Goal: Task Accomplishment & Management: Use online tool/utility

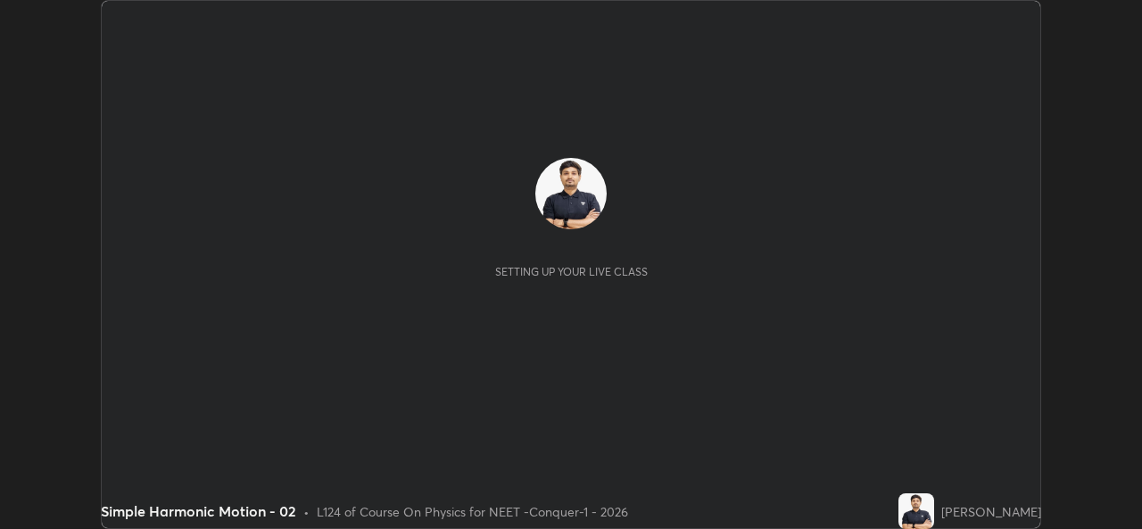
scroll to position [529, 1141]
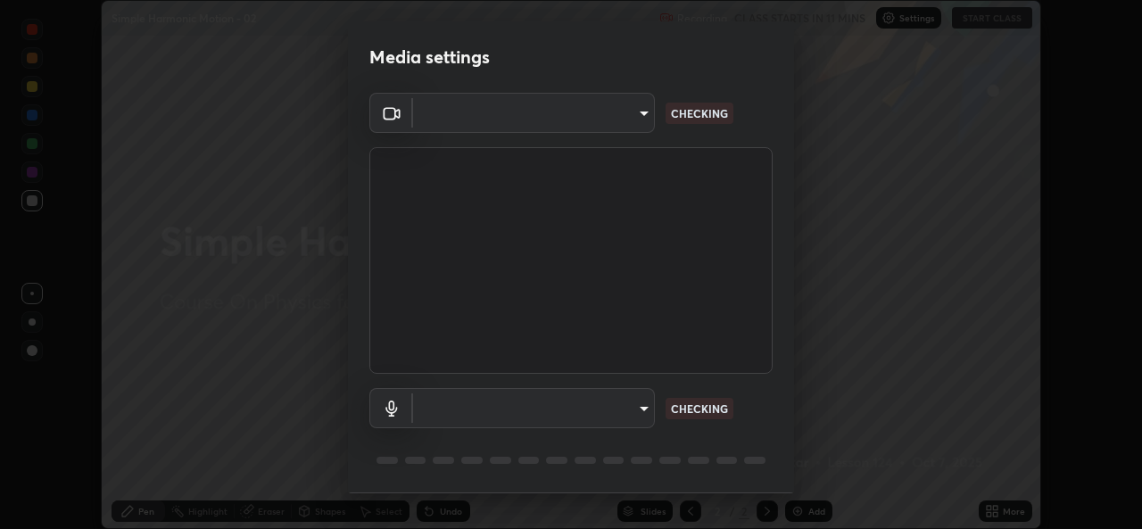
click at [617, 411] on body "Erase all Simple Harmonic Motion - 02 Recording CLASS STARTS IN 11 MINS Setting…" at bounding box center [571, 264] width 1142 height 529
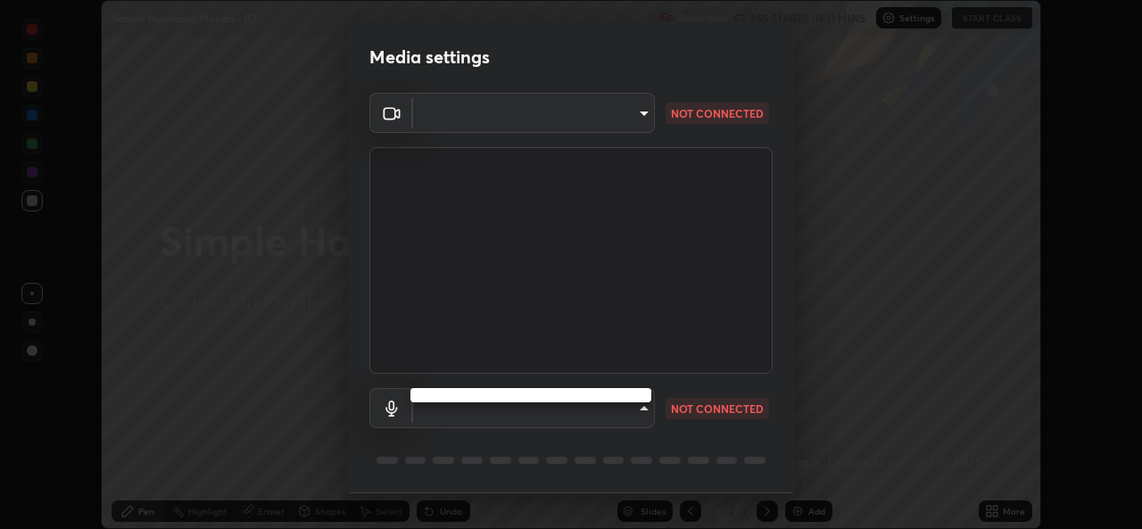
type input "1f41c6c9791060f8641ac520f6899d8620682ebda803063f8a141d25c78f08ec"
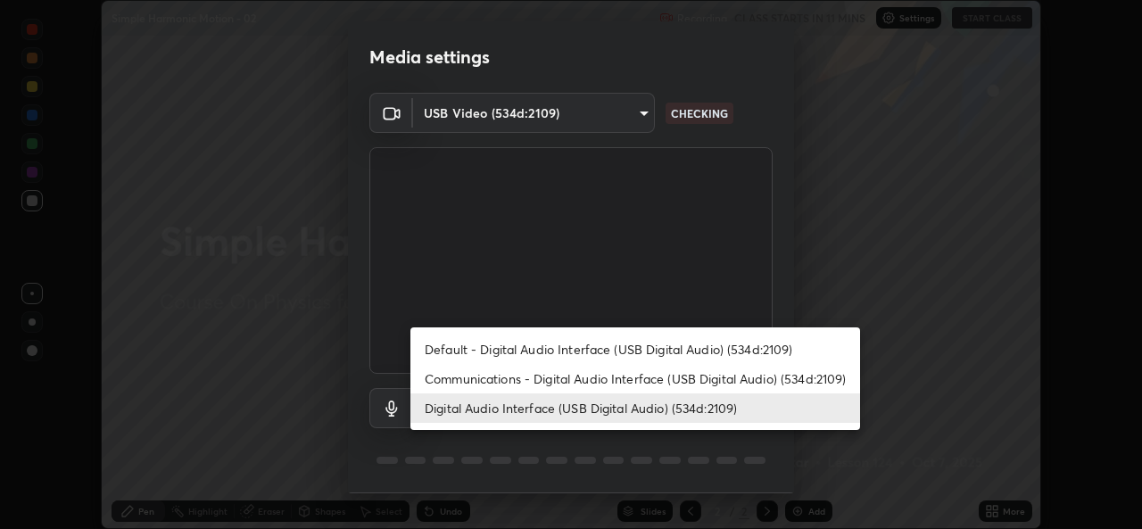
click at [591, 372] on li "Communications - Digital Audio Interface (USB Digital Audio) (534d:2109)" at bounding box center [635, 378] width 450 height 29
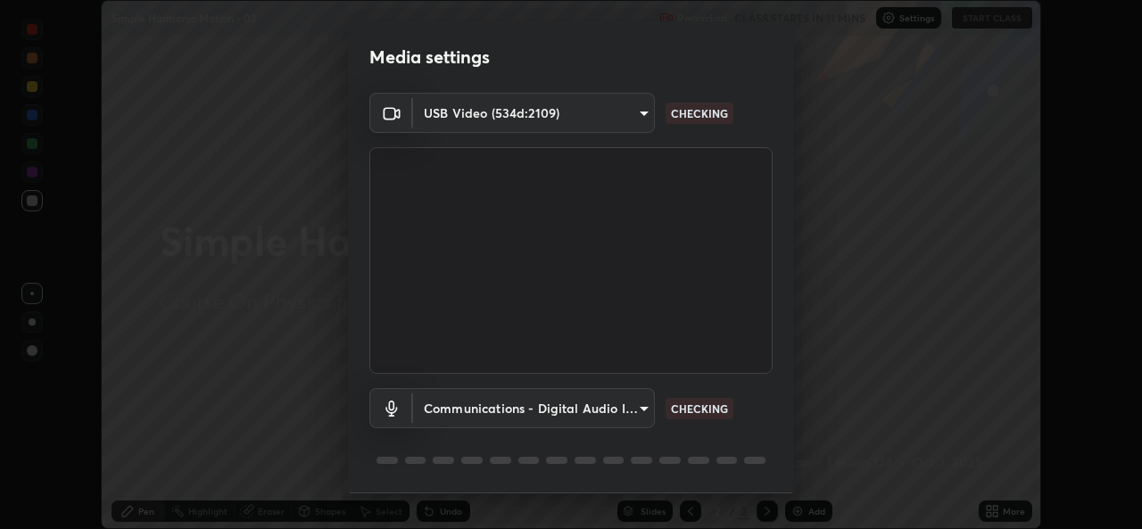
click at [580, 420] on body "Erase all Simple Harmonic Motion - 02 Recording CLASS STARTS IN 11 MINS Setting…" at bounding box center [571, 264] width 1142 height 529
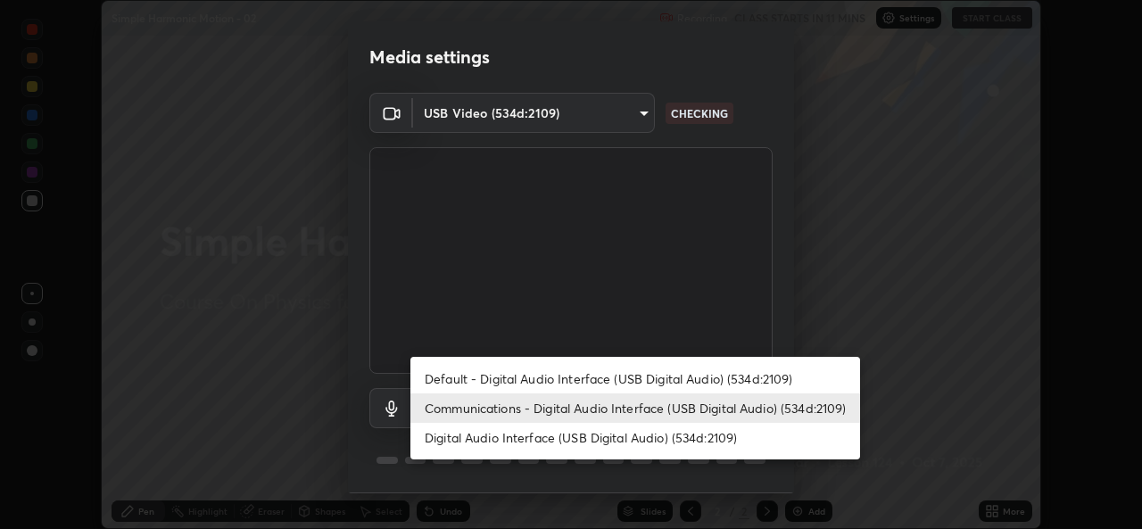
click at [591, 440] on li "Digital Audio Interface (USB Digital Audio) (534d:2109)" at bounding box center [635, 437] width 450 height 29
type input "f295510aab7fc519ba2ff16faa6f07a5746b517eedcb4ab4bf157618f1e6795d"
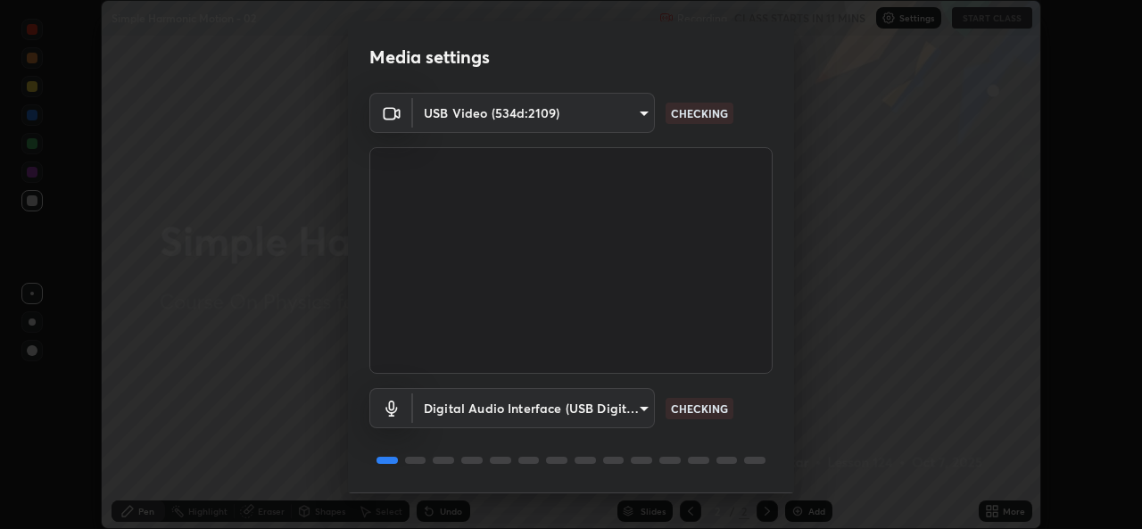
scroll to position [56, 0]
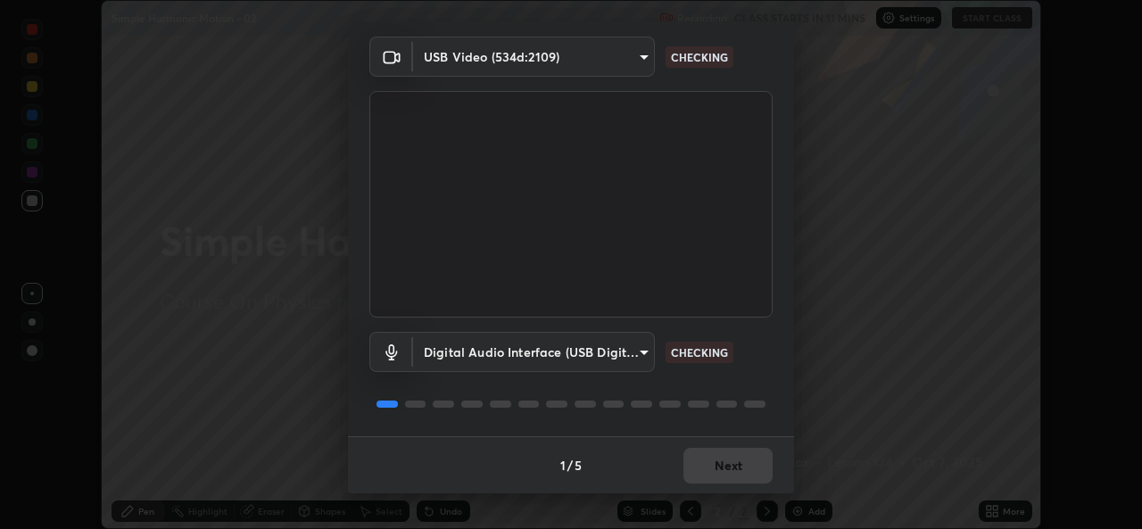
click at [730, 471] on div "1 / 5 Next" at bounding box center [571, 464] width 446 height 57
click at [745, 466] on div "1 / 5 Next" at bounding box center [571, 464] width 446 height 57
click at [747, 471] on div "1 / 5 Next" at bounding box center [571, 464] width 446 height 57
click at [742, 467] on div "1 / 5 Next" at bounding box center [571, 464] width 446 height 57
click at [740, 463] on div "1 / 5 Next" at bounding box center [571, 464] width 446 height 57
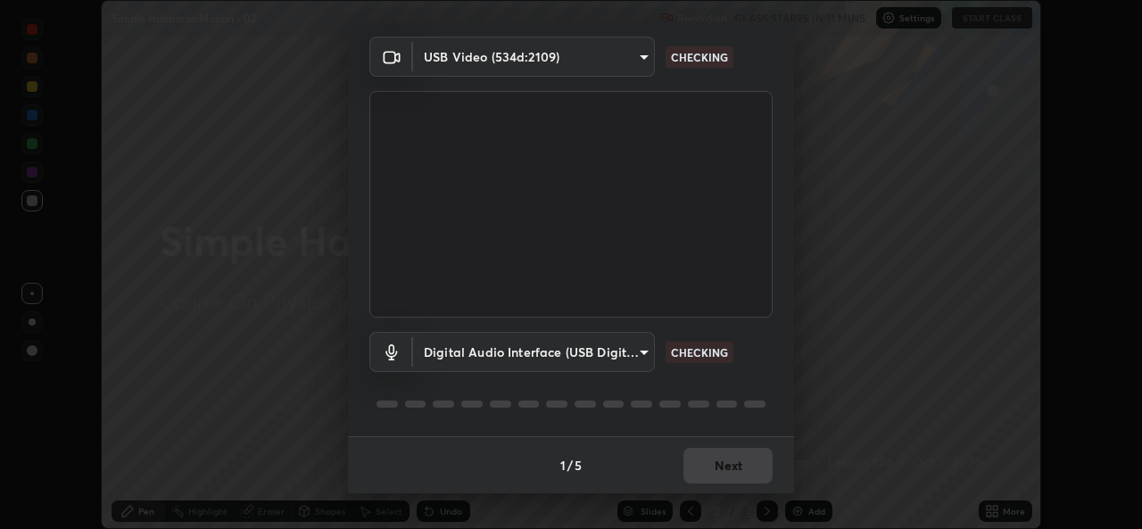
click at [740, 463] on div "1 / 5 Next" at bounding box center [571, 464] width 446 height 57
click at [740, 456] on div "1 / 5 Next" at bounding box center [571, 464] width 446 height 57
click at [732, 459] on div "1 / 5 Next" at bounding box center [571, 464] width 446 height 57
click at [734, 463] on div "1 / 5 Next" at bounding box center [571, 464] width 446 height 57
click at [751, 464] on div "1 / 5 Next" at bounding box center [571, 464] width 446 height 57
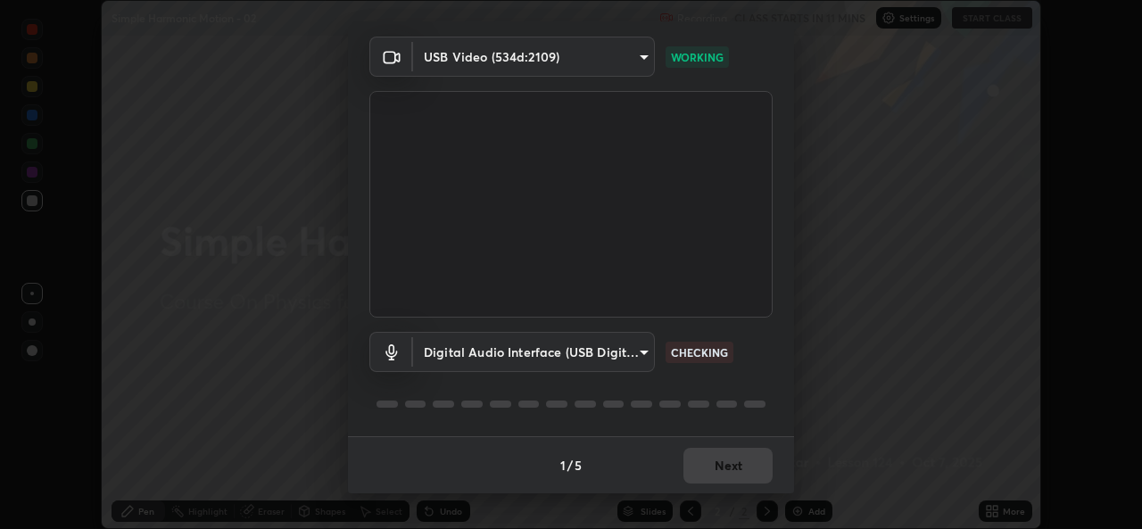
click at [737, 467] on div "1 / 5 Next" at bounding box center [571, 464] width 446 height 57
click at [732, 474] on div "1 / 5 Next" at bounding box center [571, 464] width 446 height 57
click at [741, 471] on div "1 / 5 Next" at bounding box center [571, 464] width 446 height 57
click at [746, 467] on div "1 / 5 Next" at bounding box center [571, 464] width 446 height 57
click at [740, 466] on div "1 / 5 Next" at bounding box center [571, 464] width 446 height 57
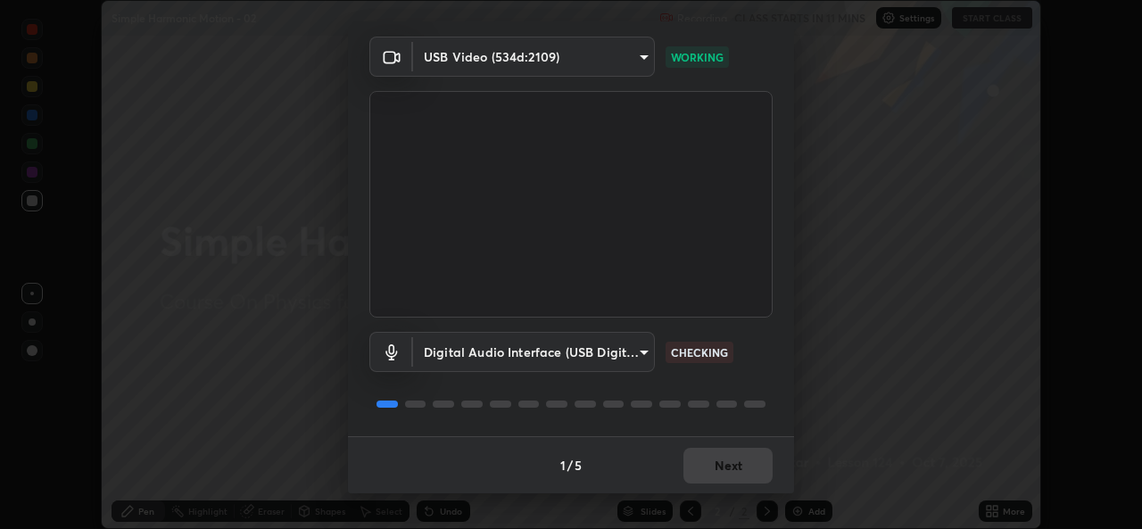
click at [755, 467] on button "Next" at bounding box center [727, 466] width 89 height 36
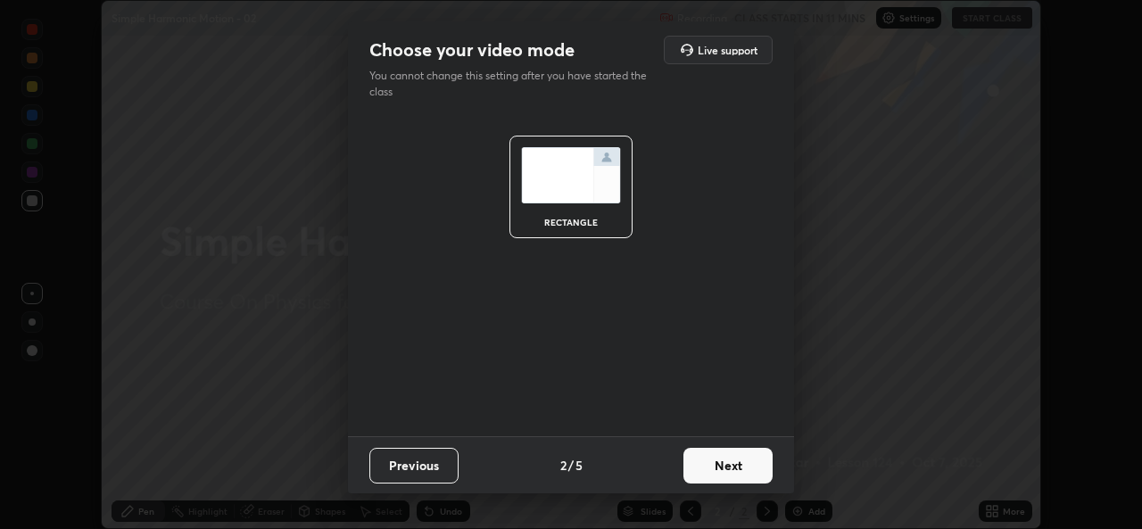
scroll to position [0, 0]
click at [754, 470] on button "Next" at bounding box center [727, 466] width 89 height 36
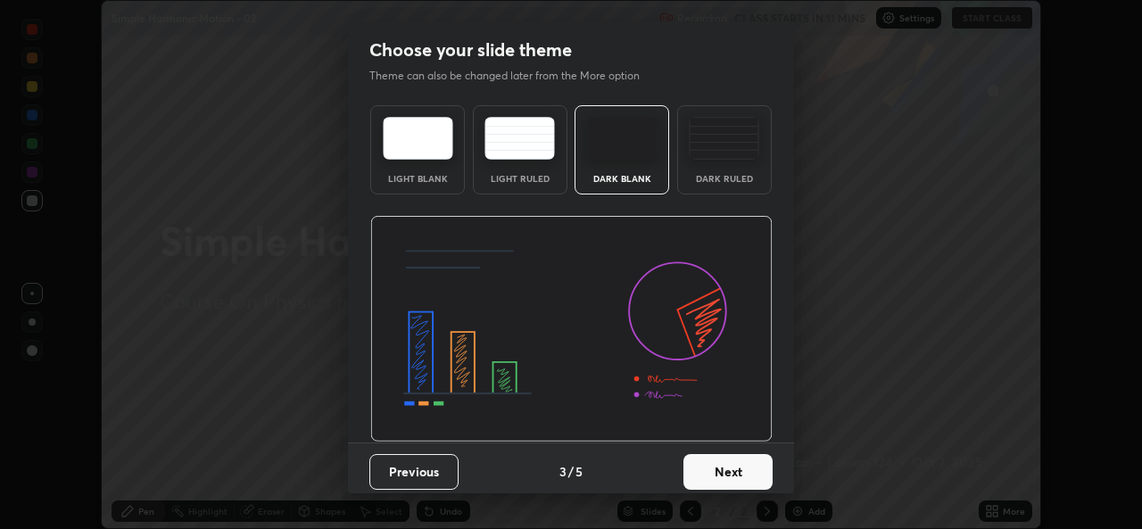
click at [754, 470] on button "Next" at bounding box center [727, 472] width 89 height 36
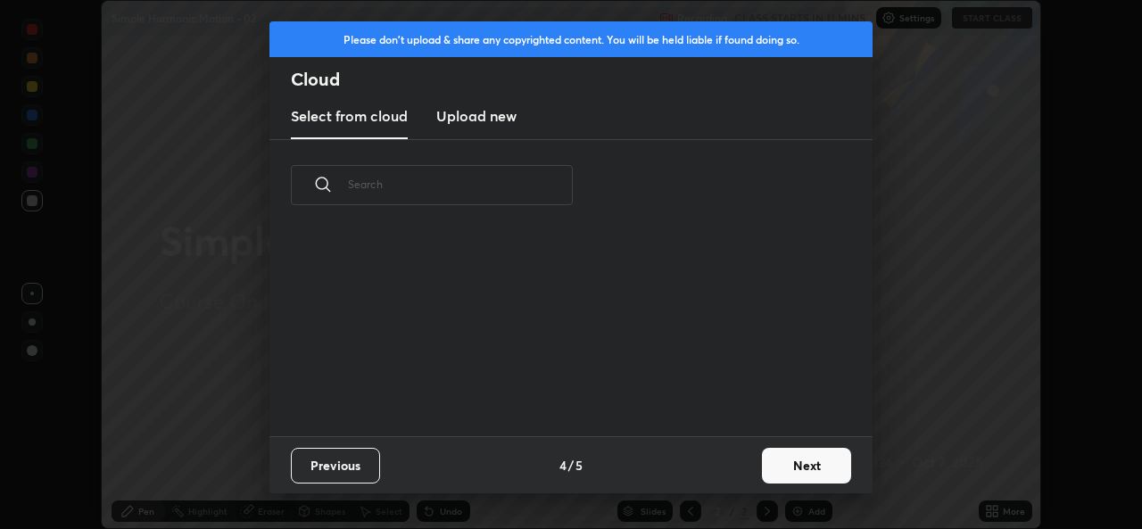
click at [764, 473] on button "Next" at bounding box center [806, 466] width 89 height 36
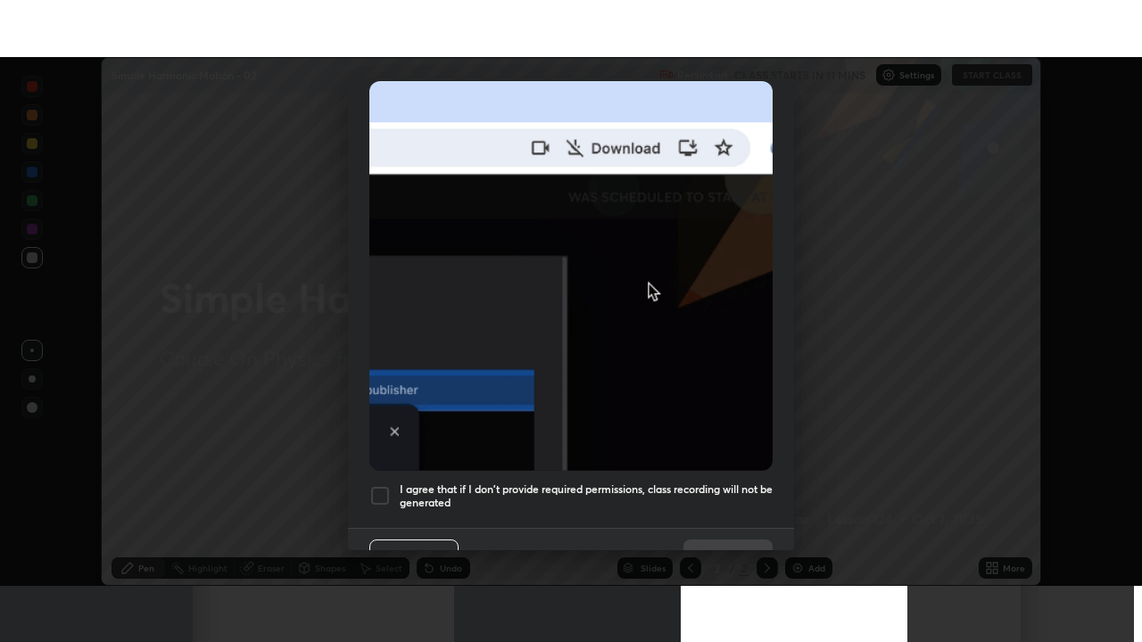
scroll to position [420, 0]
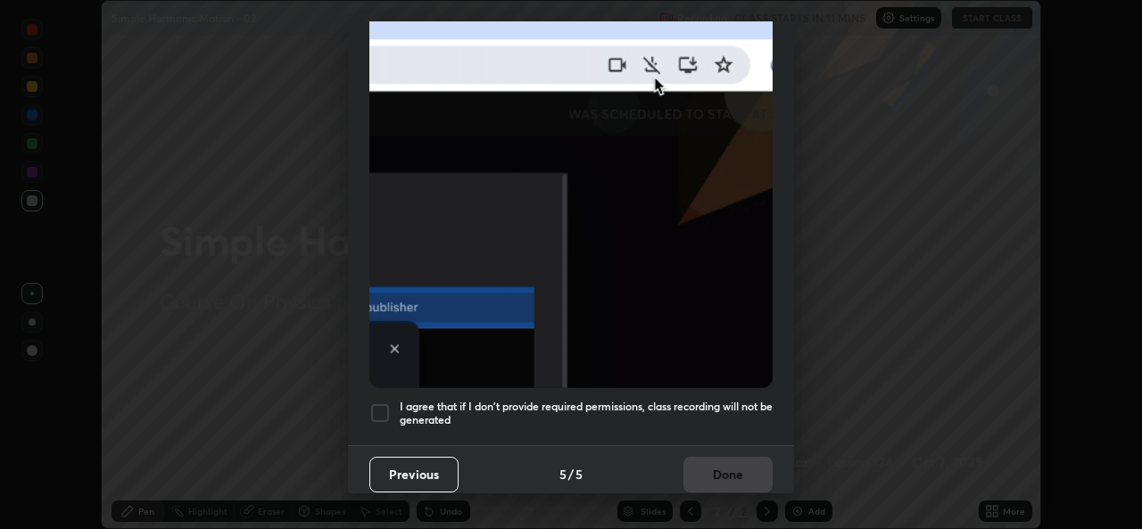
click at [377, 407] on div at bounding box center [379, 412] width 21 height 21
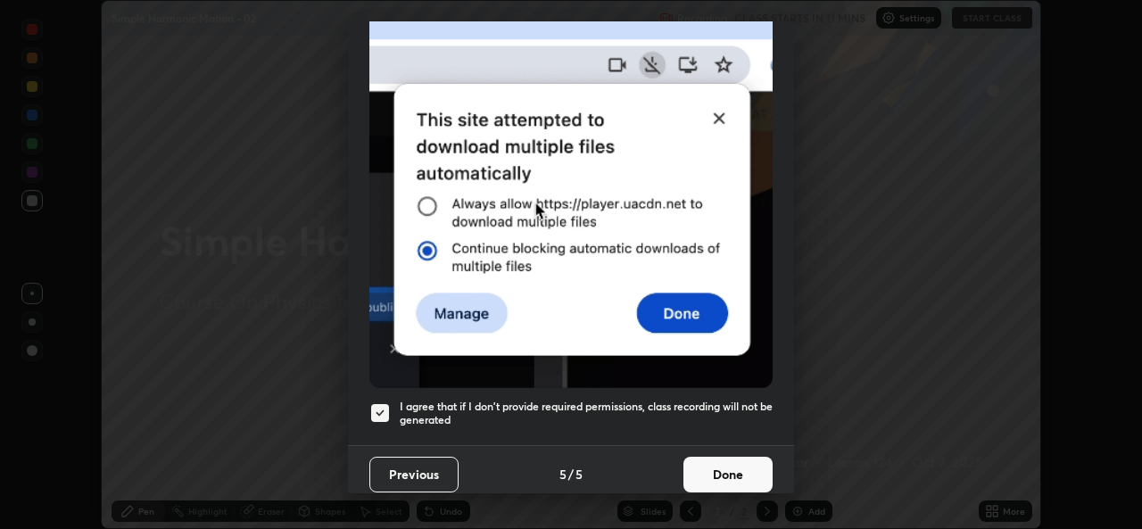
click at [694, 460] on button "Done" at bounding box center [727, 475] width 89 height 36
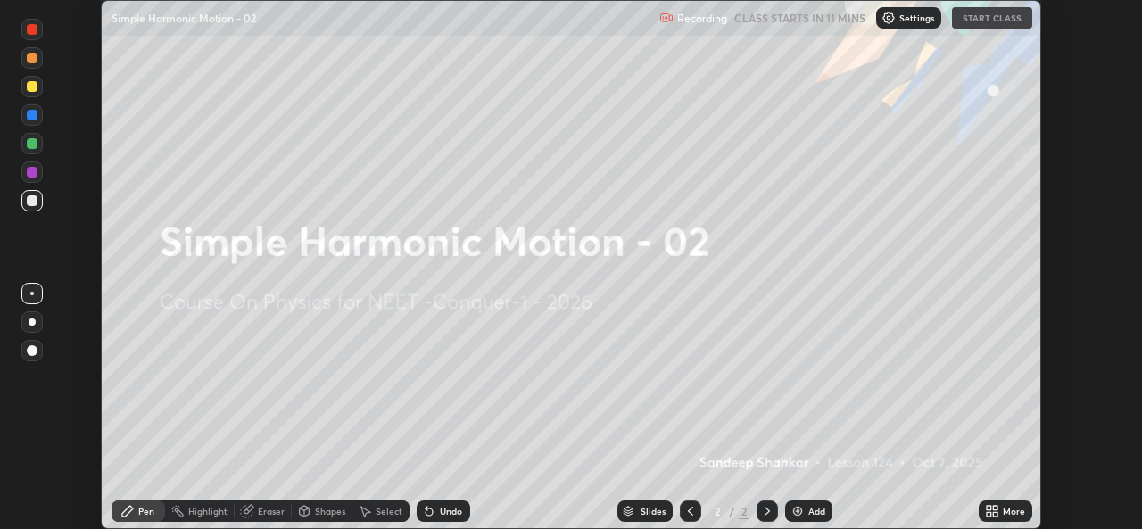
click at [996, 511] on icon at bounding box center [992, 511] width 14 height 14
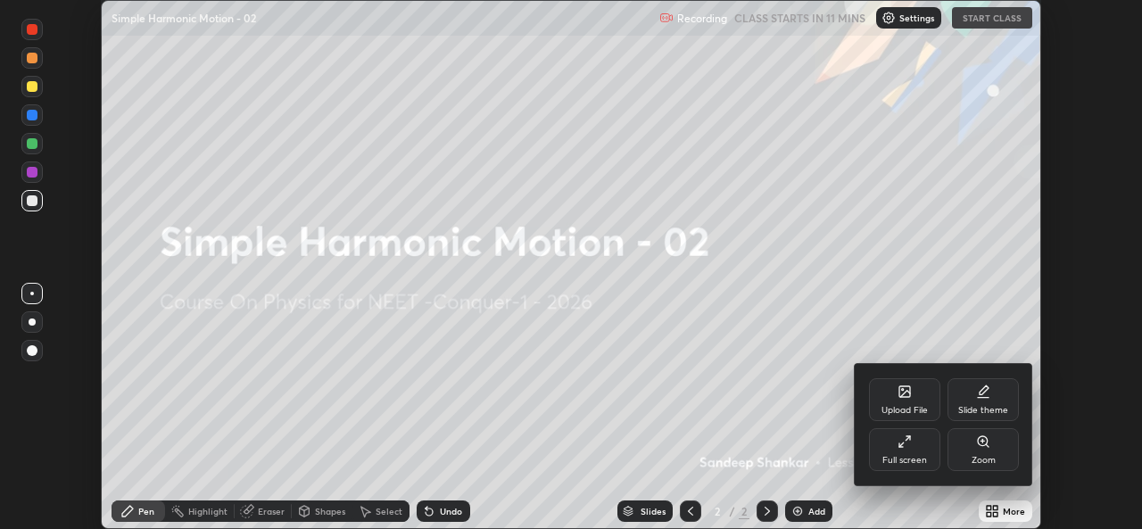
click at [920, 451] on div "Full screen" at bounding box center [904, 449] width 71 height 43
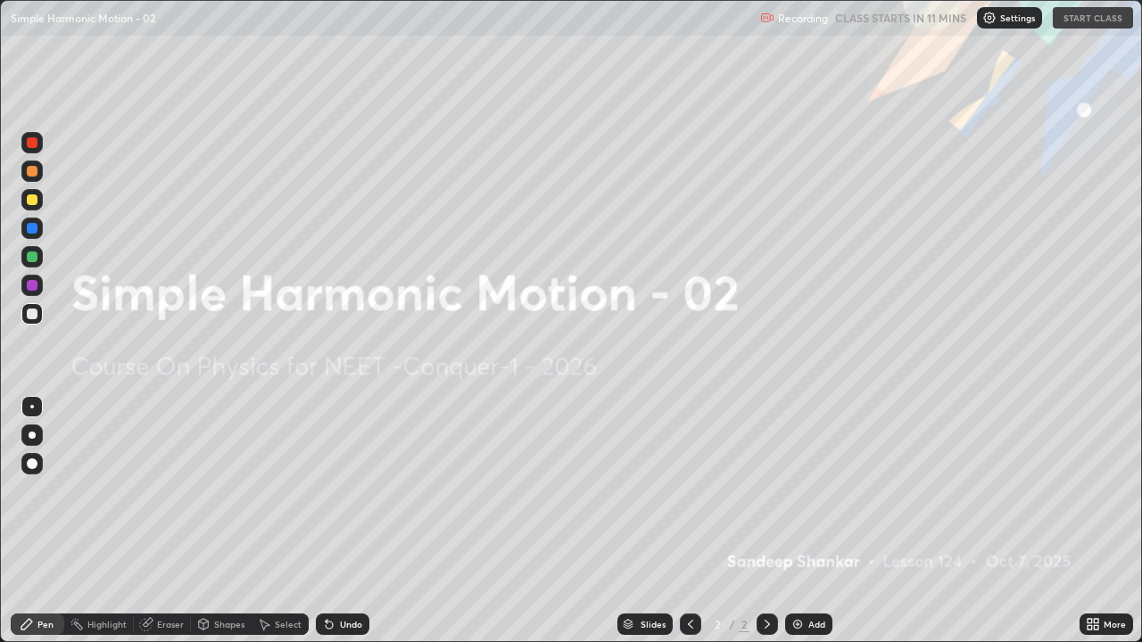
scroll to position [642, 1142]
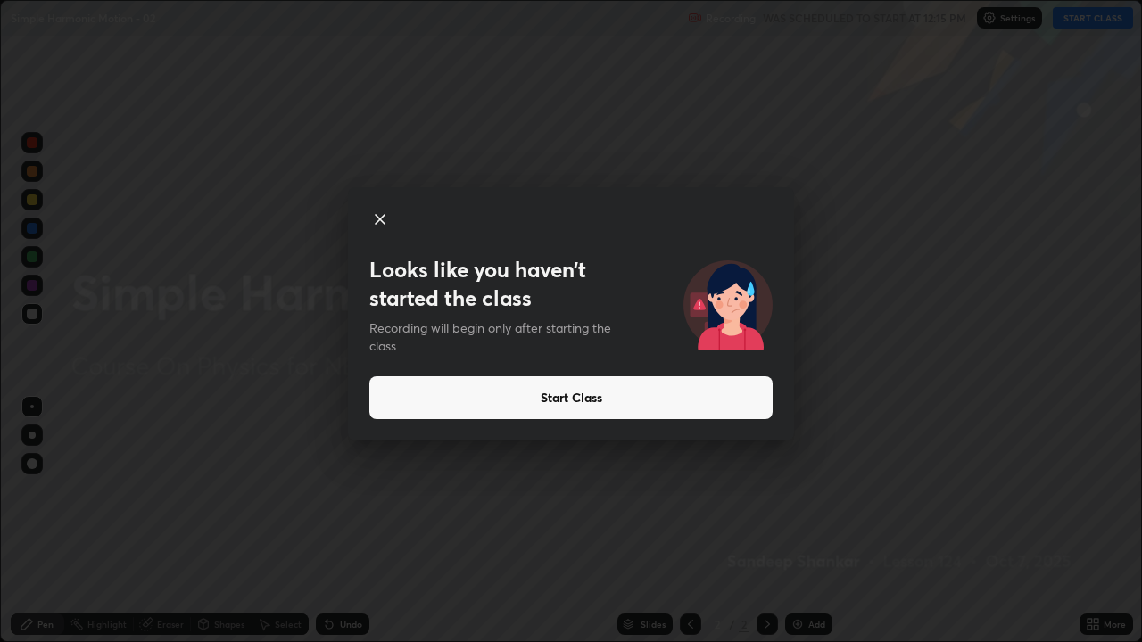
click at [378, 220] on icon at bounding box center [380, 219] width 9 height 9
click at [618, 402] on button "Start Class" at bounding box center [570, 397] width 403 height 43
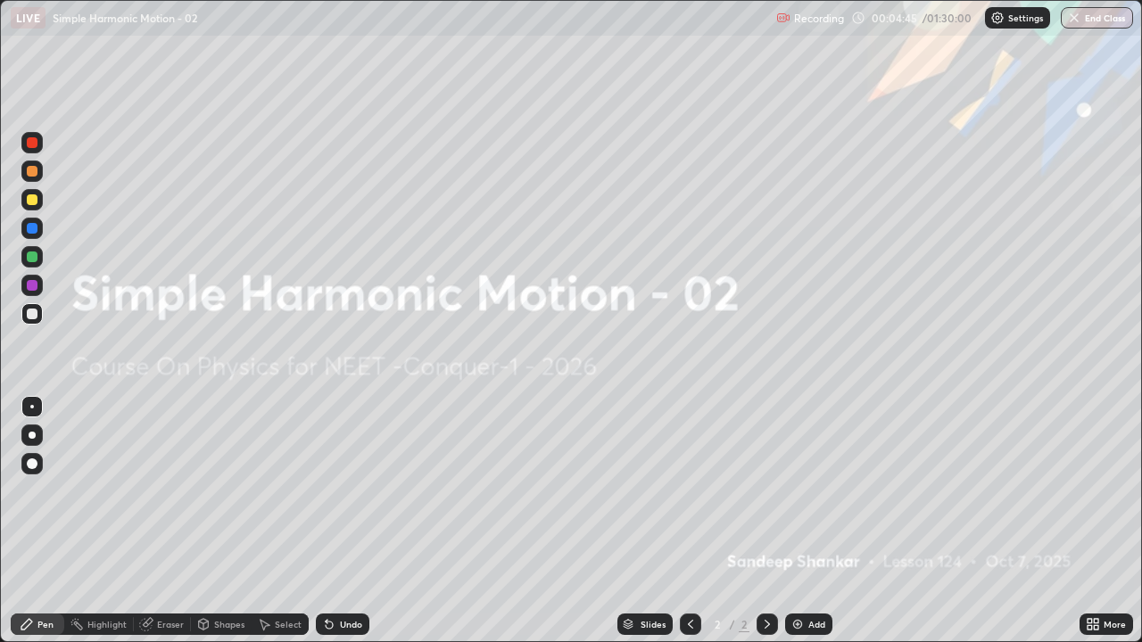
click at [42, 189] on div at bounding box center [31, 200] width 21 height 29
click at [809, 528] on div "Add" at bounding box center [816, 624] width 17 height 9
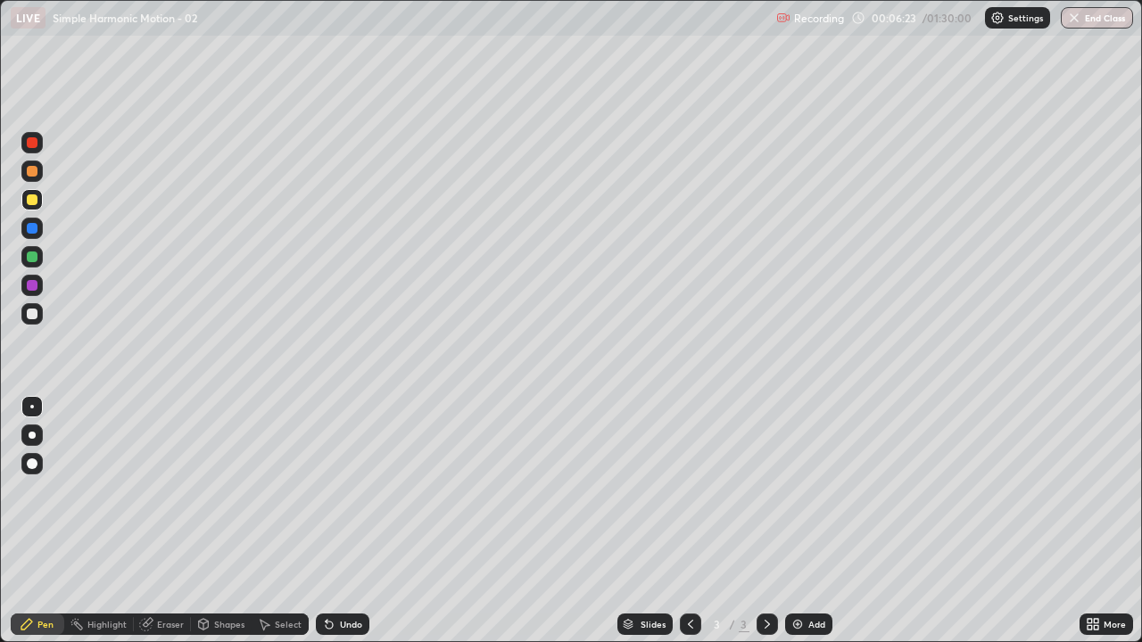
click at [29, 310] on div at bounding box center [32, 314] width 11 height 11
click at [160, 528] on div "Eraser" at bounding box center [170, 624] width 27 height 9
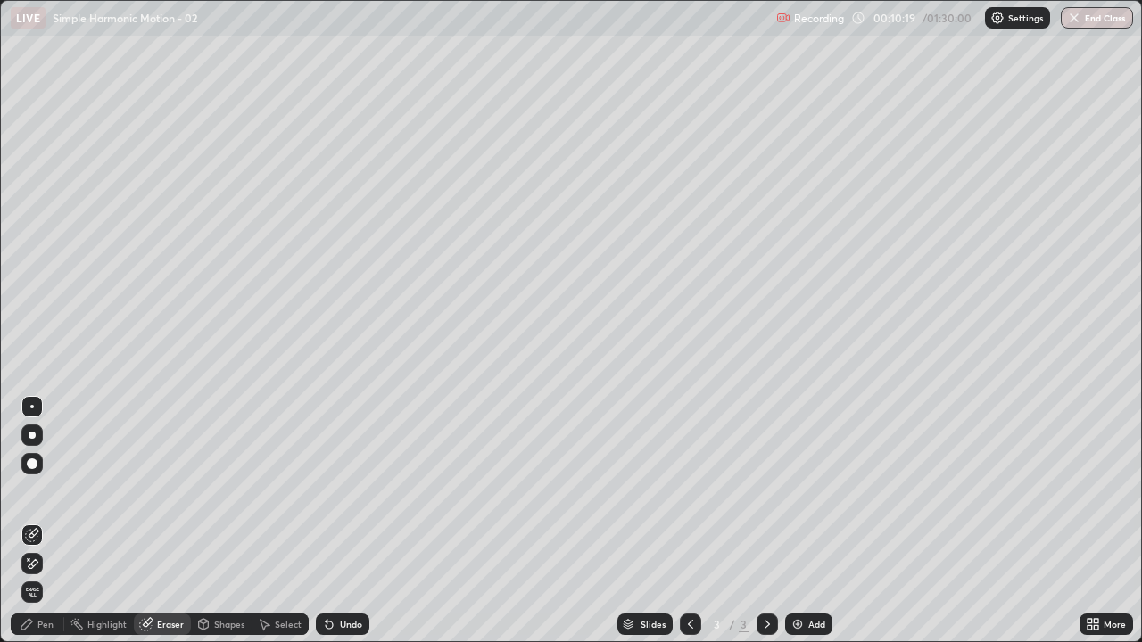
click at [797, 528] on img at bounding box center [797, 624] width 14 height 14
click at [47, 528] on div "Pen" at bounding box center [38, 624] width 54 height 21
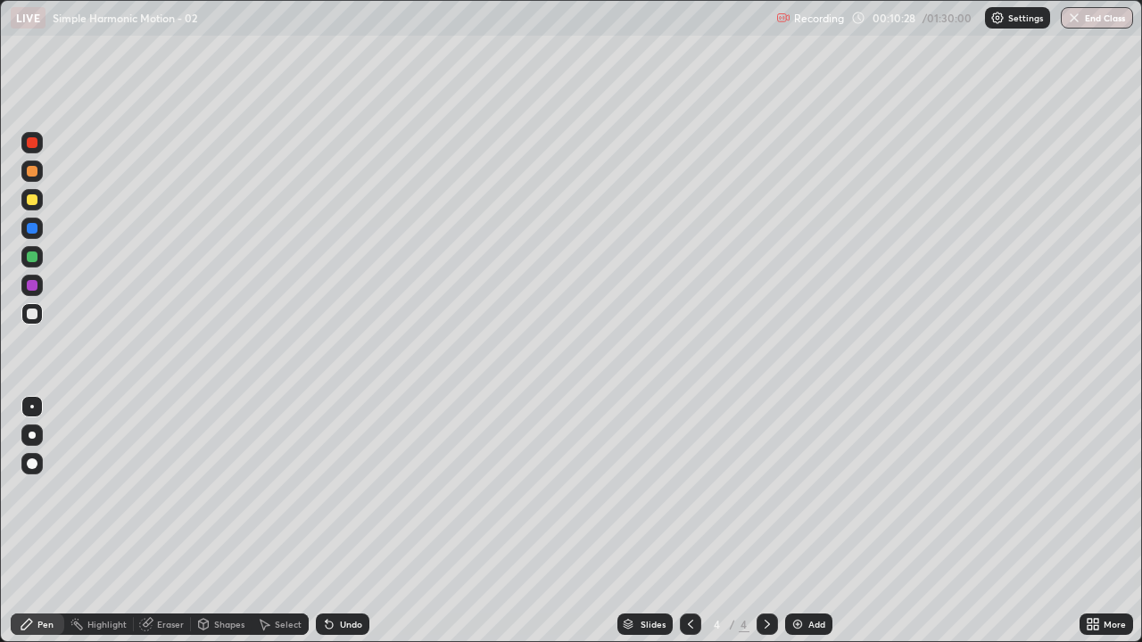
click at [29, 202] on div at bounding box center [32, 199] width 11 height 11
click at [25, 528] on div at bounding box center [32, 500] width 29 height 214
click at [28, 253] on div at bounding box center [32, 257] width 11 height 11
click at [815, 528] on div "Add" at bounding box center [816, 624] width 17 height 9
click at [40, 310] on div at bounding box center [31, 313] width 21 height 21
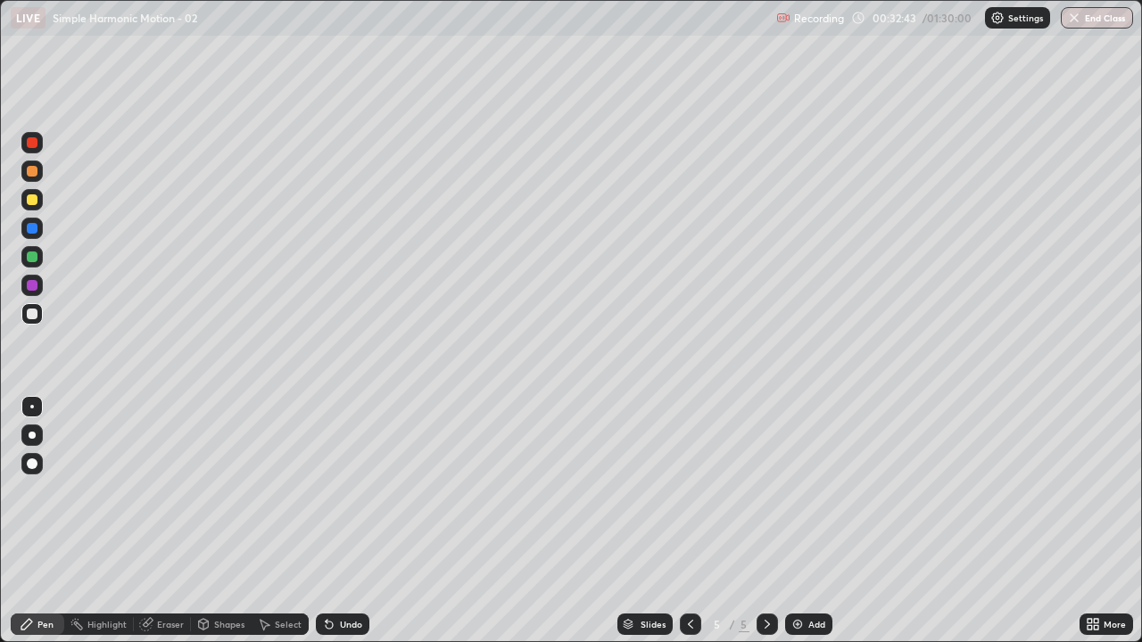
click at [28, 198] on div at bounding box center [32, 199] width 11 height 11
click at [802, 528] on img at bounding box center [797, 624] width 14 height 14
click at [40, 230] on div at bounding box center [31, 228] width 21 height 21
click at [219, 528] on div "Shapes" at bounding box center [229, 624] width 30 height 9
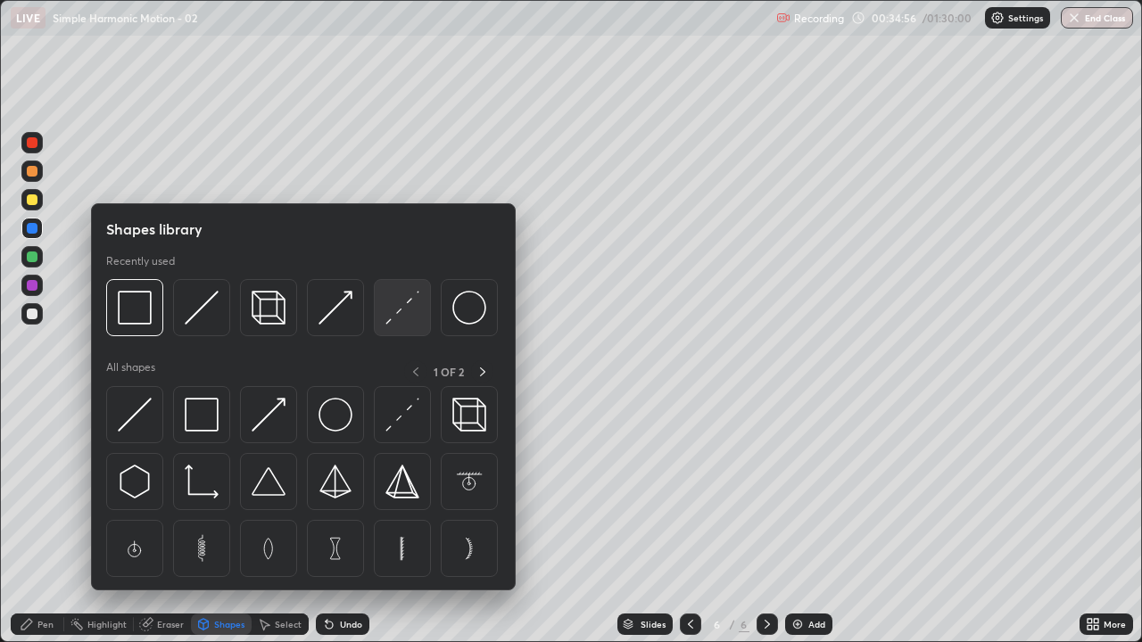
click at [401, 311] on img at bounding box center [402, 308] width 34 height 34
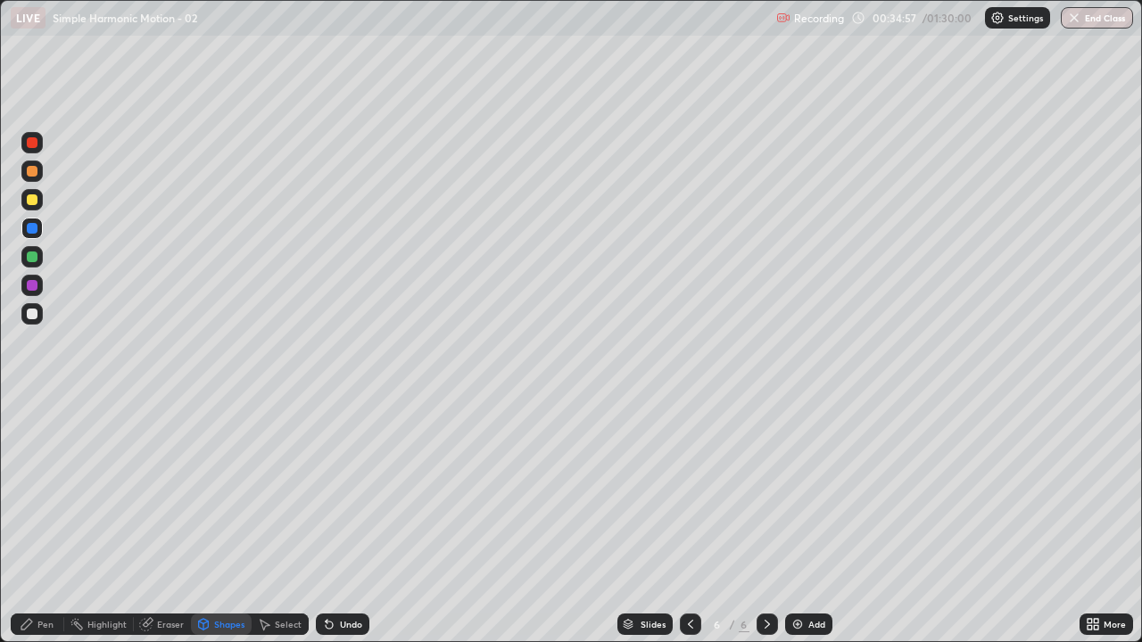
click at [31, 138] on div at bounding box center [32, 142] width 11 height 11
click at [44, 528] on div "Pen" at bounding box center [38, 624] width 54 height 21
click at [32, 198] on div at bounding box center [32, 199] width 11 height 11
click at [34, 170] on div at bounding box center [32, 171] width 11 height 11
click at [219, 528] on div "Shapes" at bounding box center [229, 624] width 30 height 9
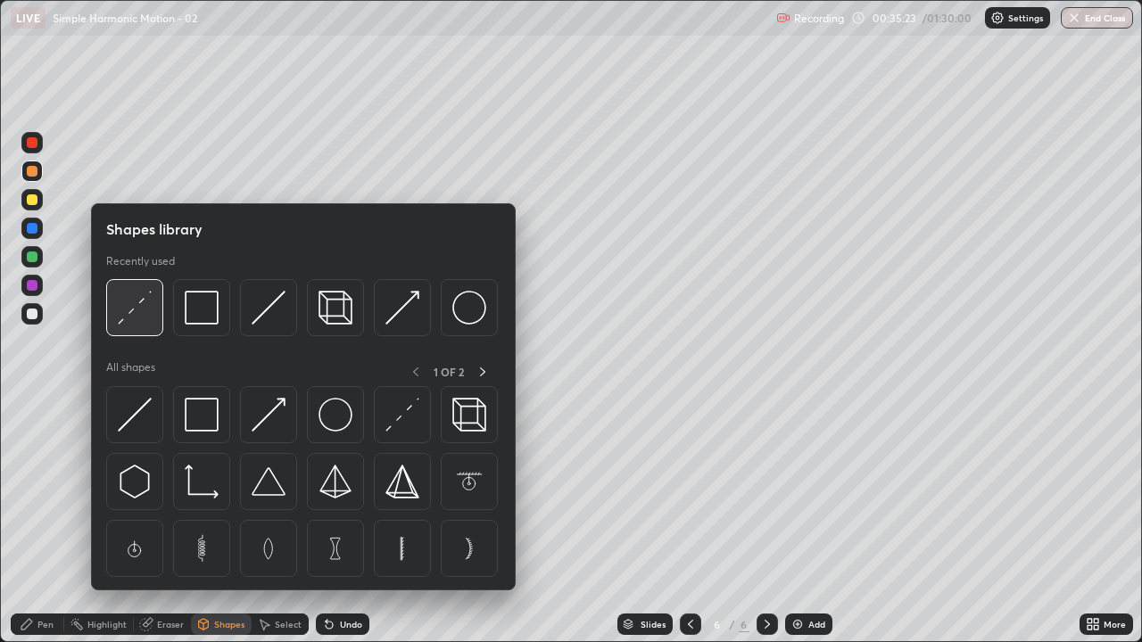
click at [152, 313] on div at bounding box center [134, 307] width 57 height 57
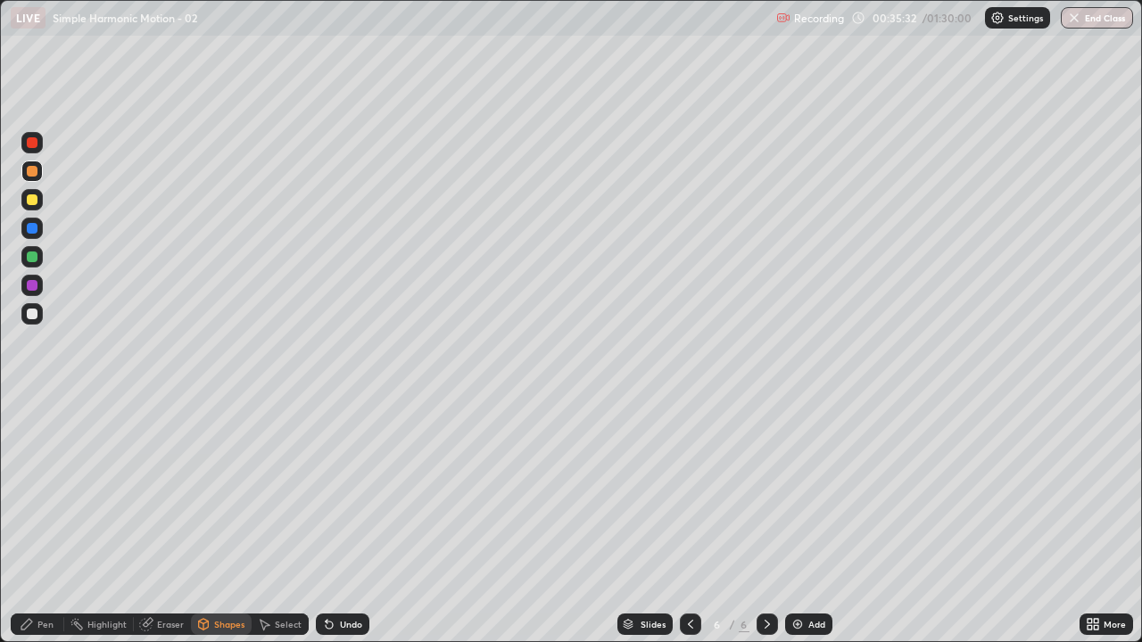
click at [157, 528] on div "Eraser" at bounding box center [170, 624] width 27 height 9
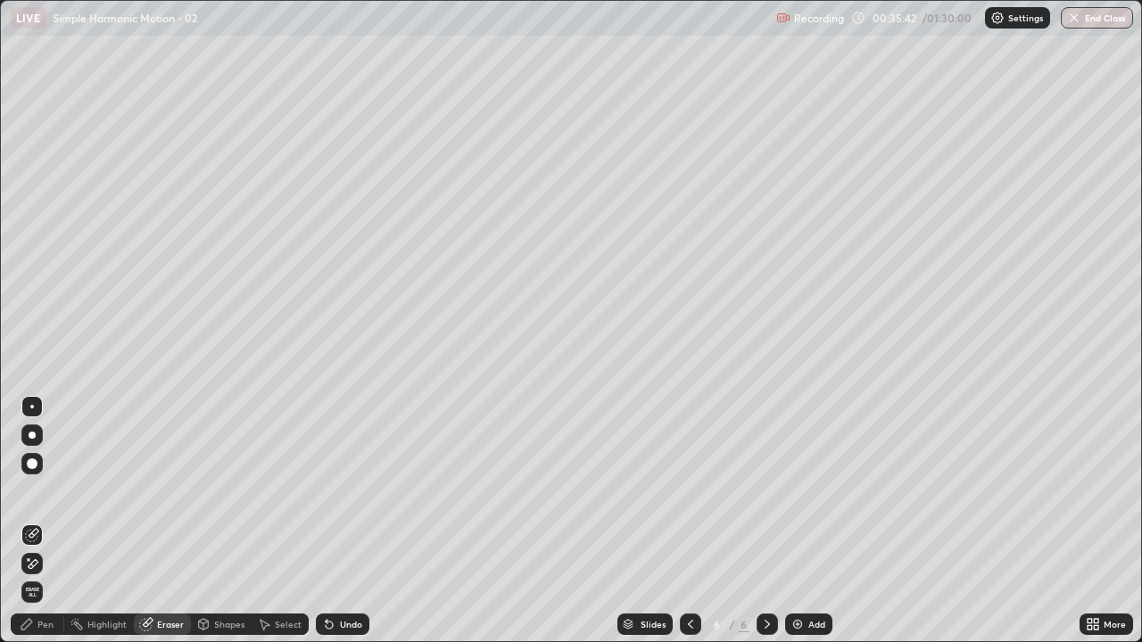
click at [50, 528] on div "Pen" at bounding box center [45, 624] width 16 height 9
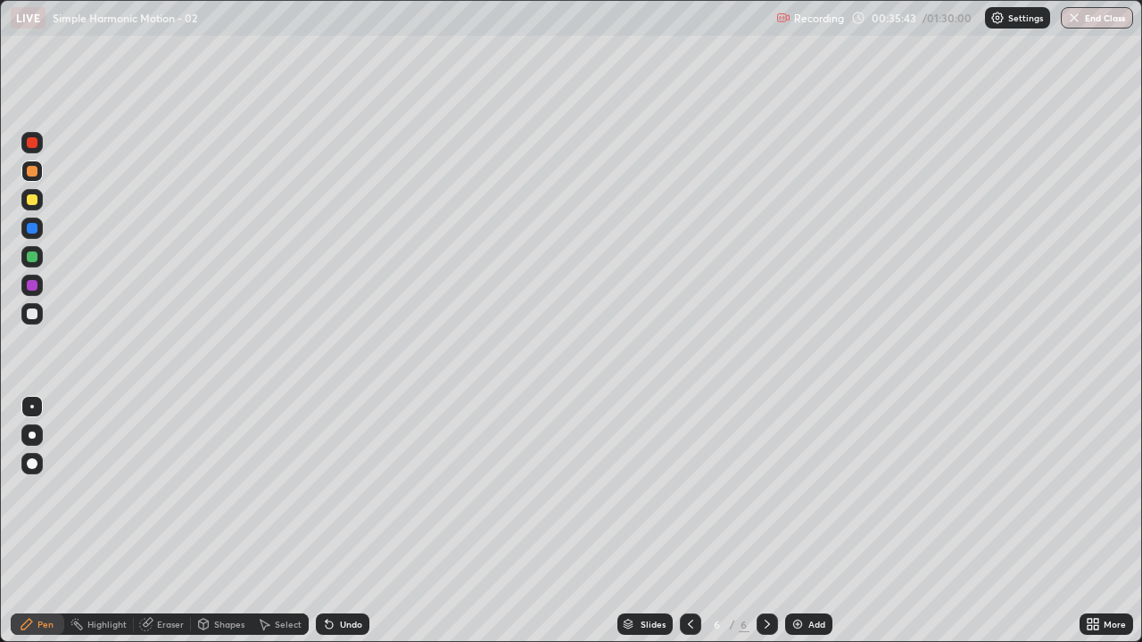
click at [221, 528] on div "Shapes" at bounding box center [229, 624] width 30 height 9
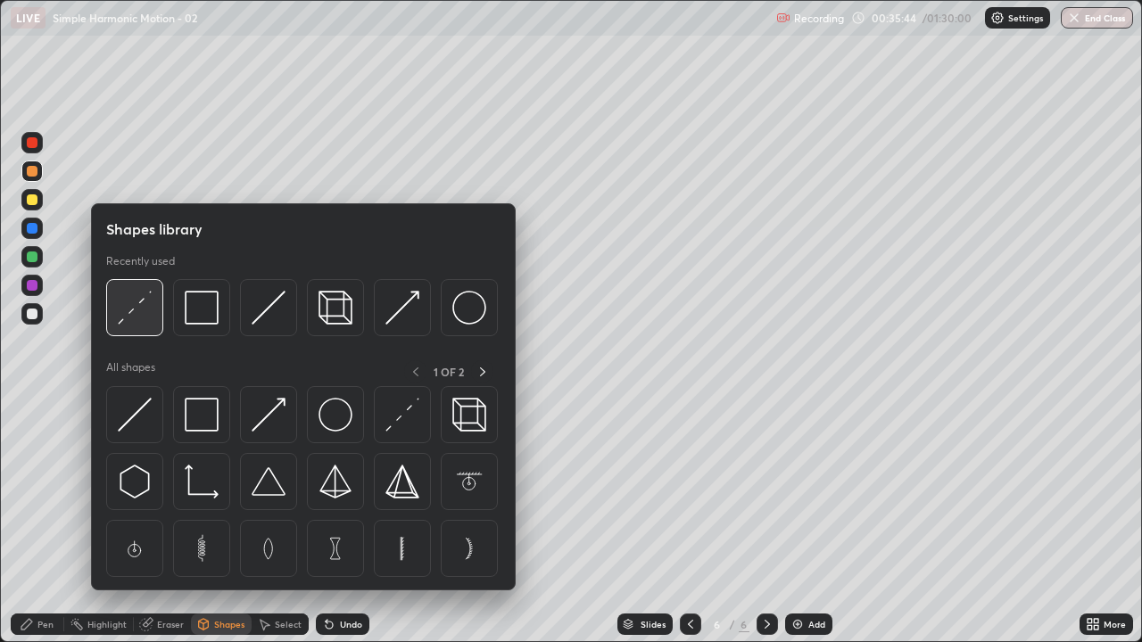
click at [138, 310] on img at bounding box center [135, 308] width 34 height 34
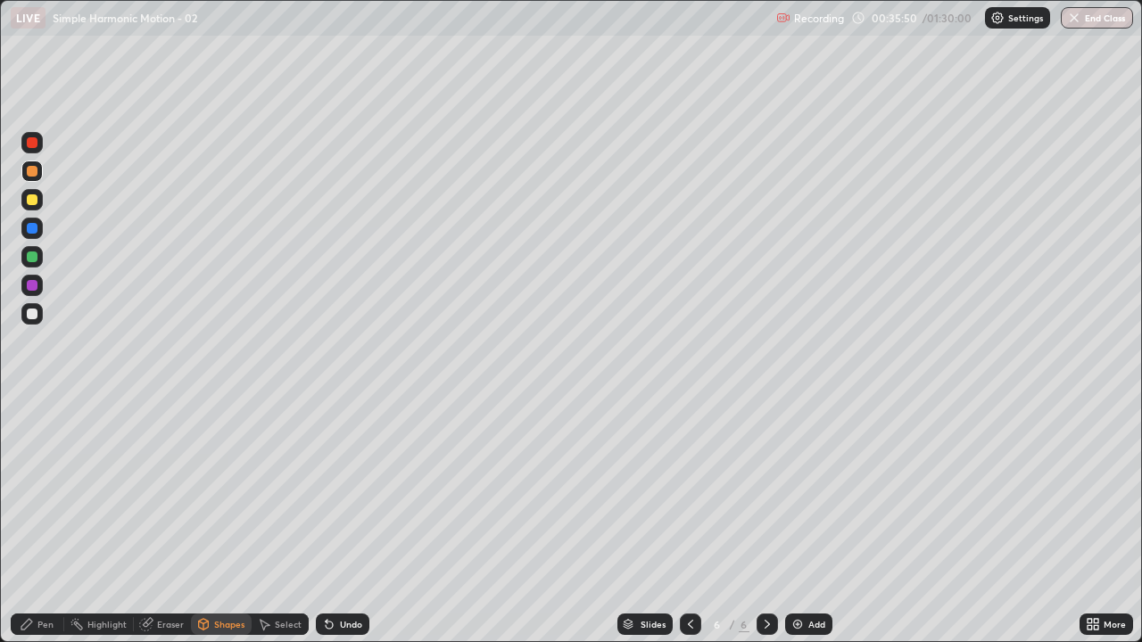
click at [45, 528] on div "Pen" at bounding box center [45, 624] width 16 height 9
click at [160, 528] on div "Eraser" at bounding box center [162, 624] width 57 height 21
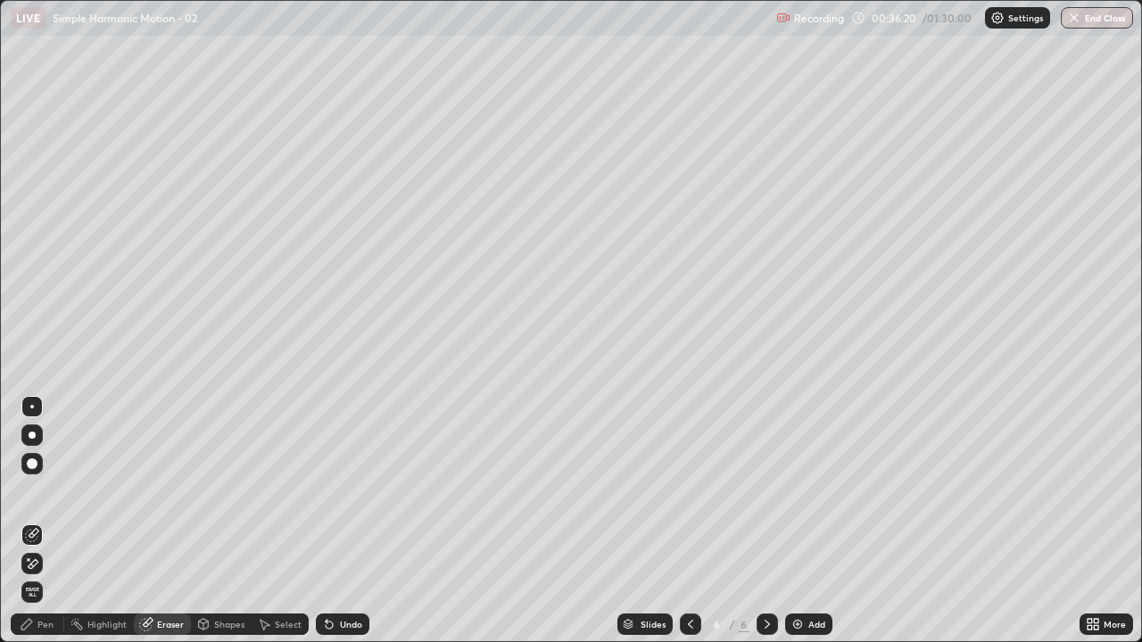
click at [49, 528] on div "Pen" at bounding box center [45, 624] width 16 height 9
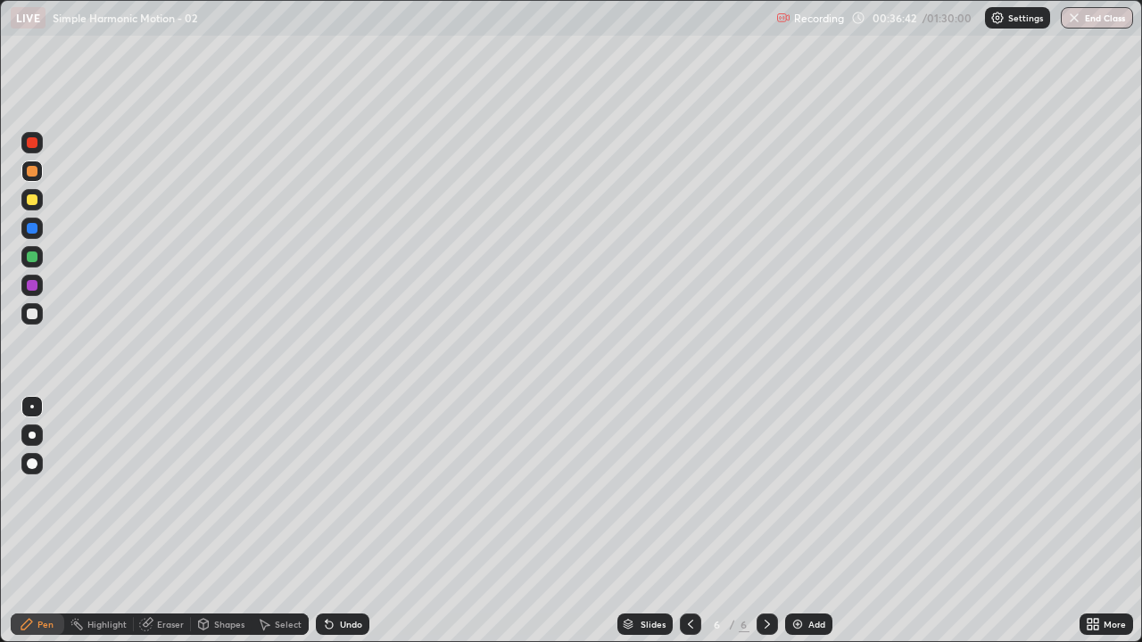
click at [33, 228] on div at bounding box center [32, 228] width 11 height 11
click at [33, 313] on div at bounding box center [32, 314] width 11 height 11
click at [688, 528] on icon at bounding box center [690, 624] width 14 height 14
click at [765, 528] on icon at bounding box center [767, 624] width 14 height 14
click at [29, 204] on div at bounding box center [32, 199] width 11 height 11
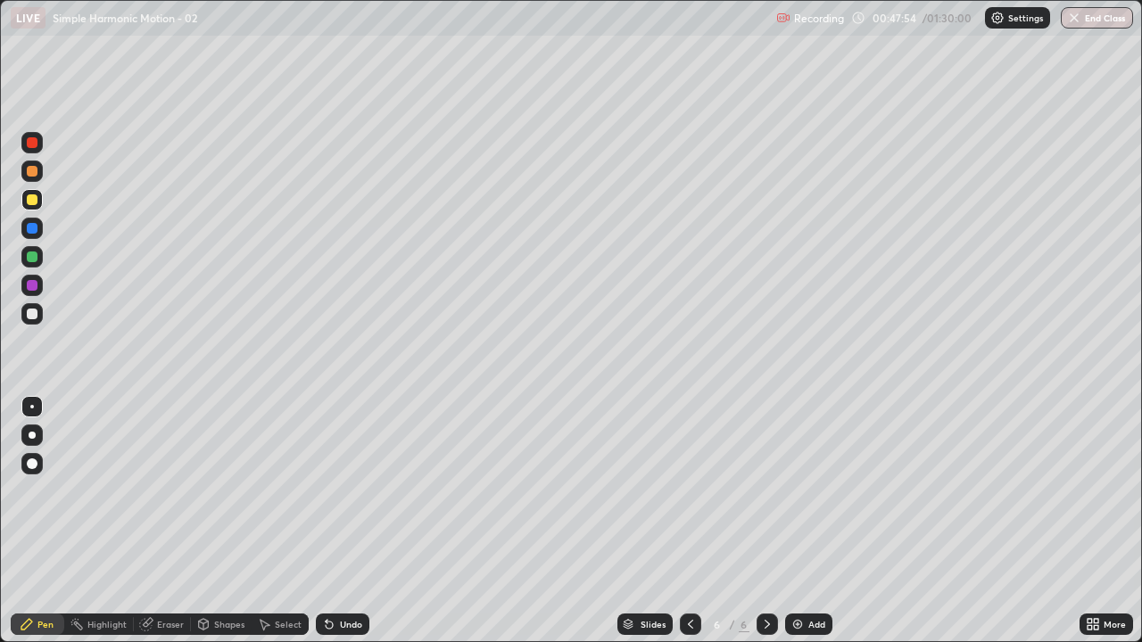
click at [27, 310] on div at bounding box center [32, 314] width 11 height 11
click at [30, 201] on div at bounding box center [32, 199] width 11 height 11
click at [220, 528] on div "Shapes" at bounding box center [221, 624] width 61 height 21
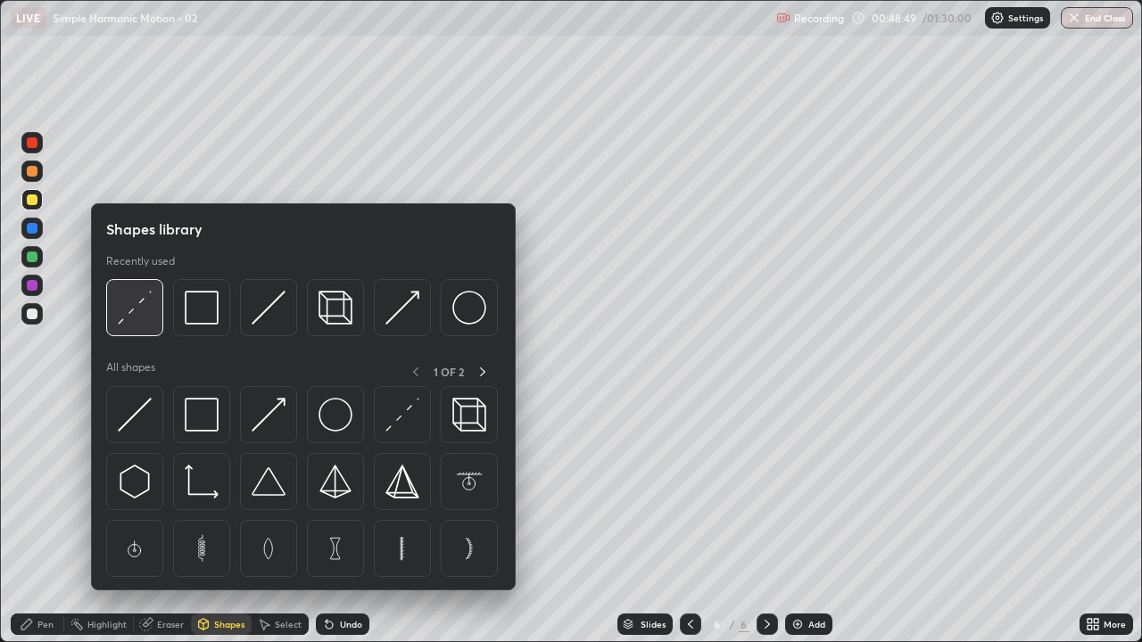
click at [136, 302] on img at bounding box center [135, 308] width 34 height 34
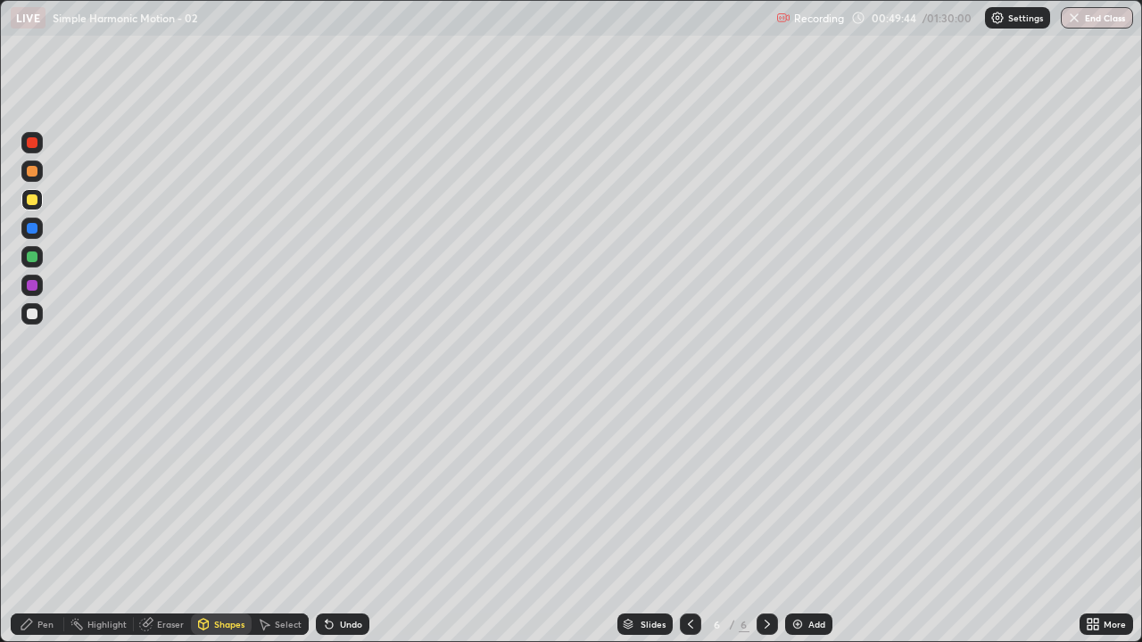
click at [39, 528] on div "Pen" at bounding box center [38, 624] width 54 height 21
click at [808, 528] on div "Add" at bounding box center [816, 624] width 17 height 9
click at [31, 228] on div at bounding box center [32, 228] width 11 height 11
click at [691, 528] on icon at bounding box center [690, 624] width 14 height 14
click at [767, 528] on icon at bounding box center [767, 624] width 14 height 14
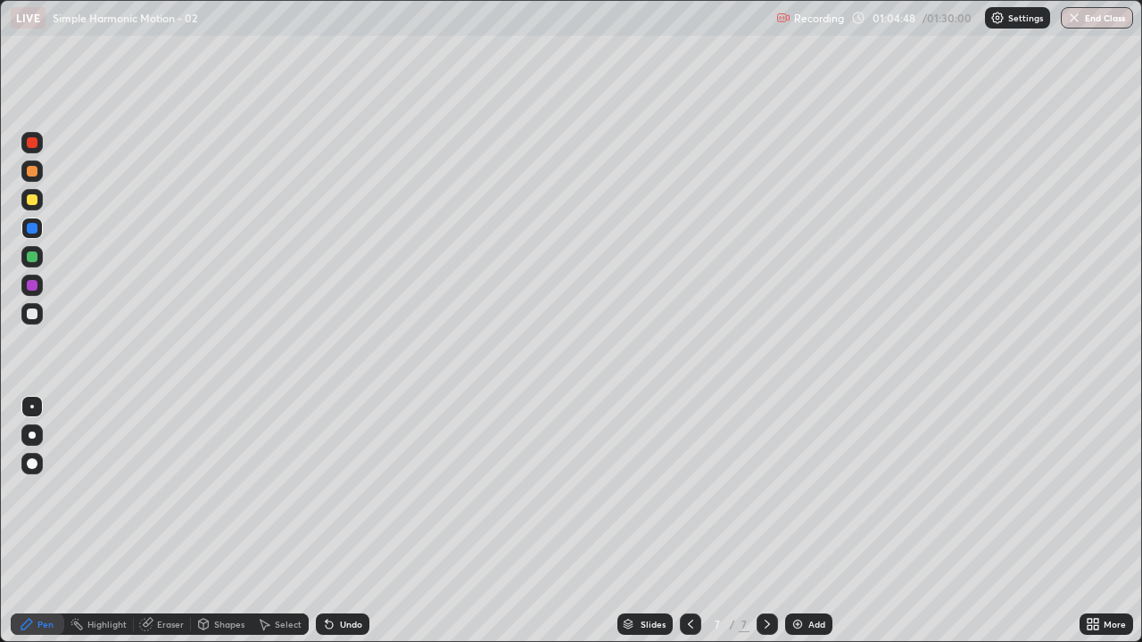
click at [28, 315] on div at bounding box center [32, 314] width 11 height 11
click at [203, 528] on icon at bounding box center [203, 627] width 0 height 6
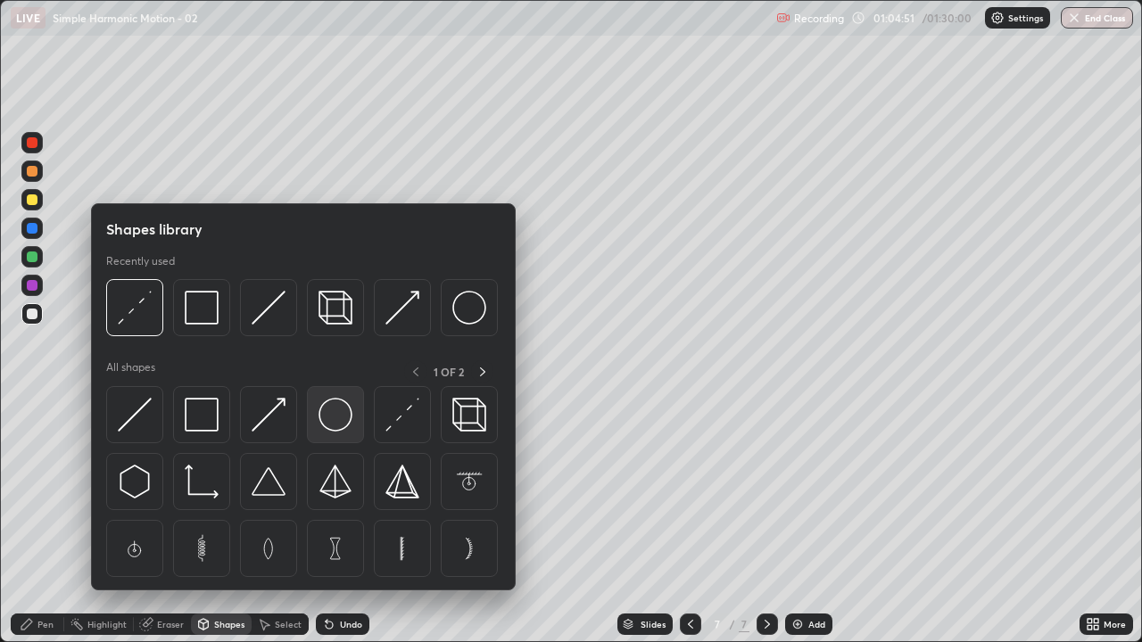
click at [327, 417] on img at bounding box center [335, 415] width 34 height 34
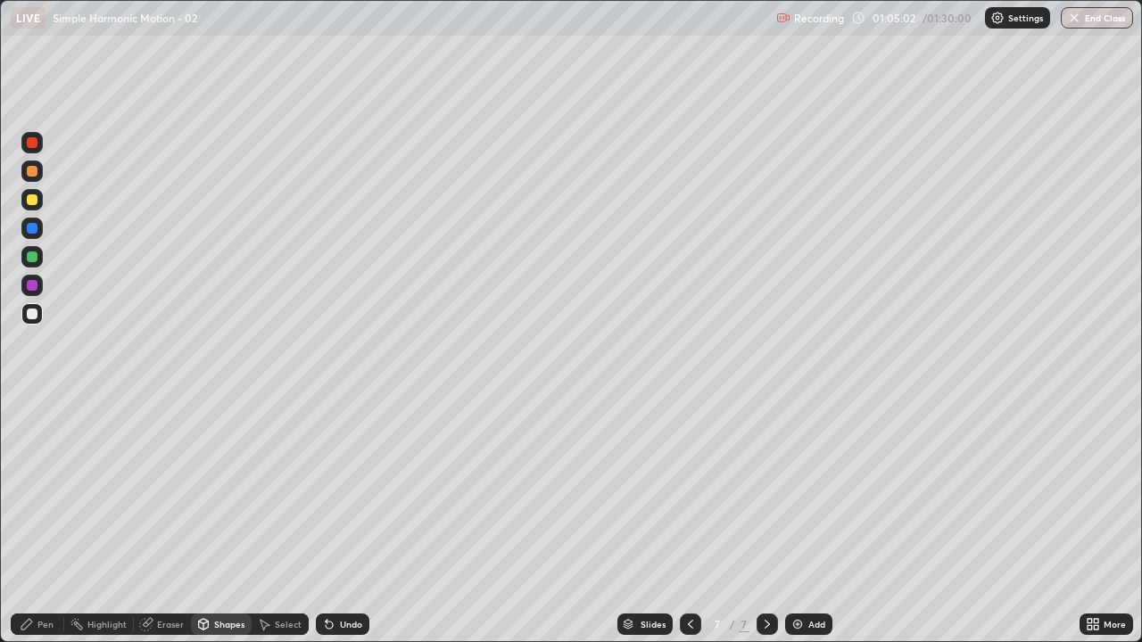
click at [210, 528] on div "Shapes" at bounding box center [221, 624] width 61 height 21
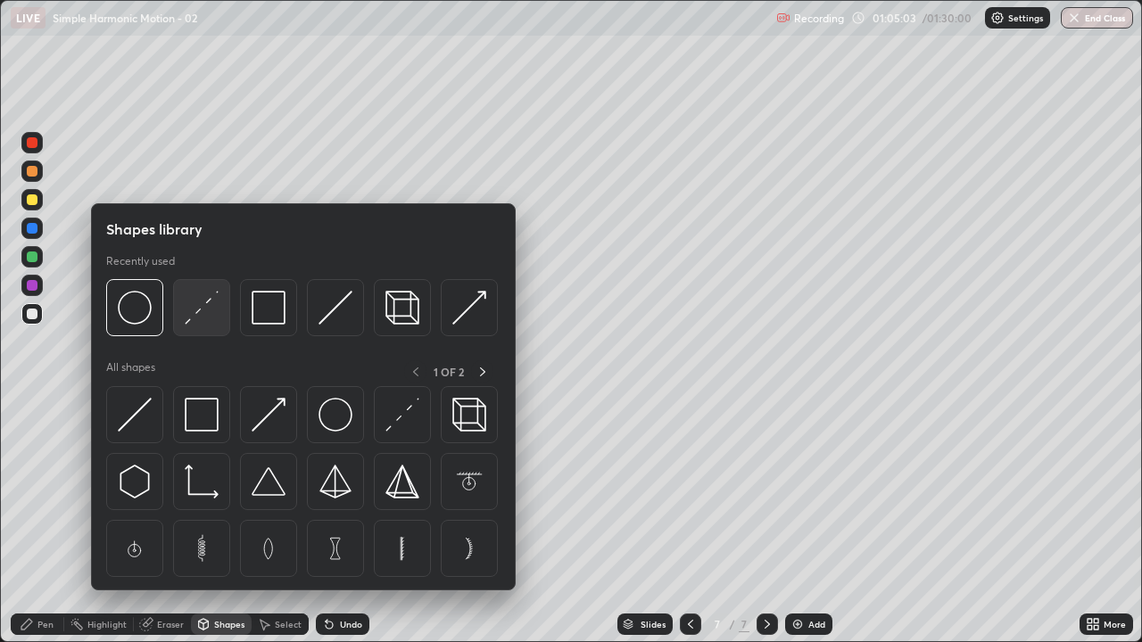
click at [205, 311] on img at bounding box center [202, 308] width 34 height 34
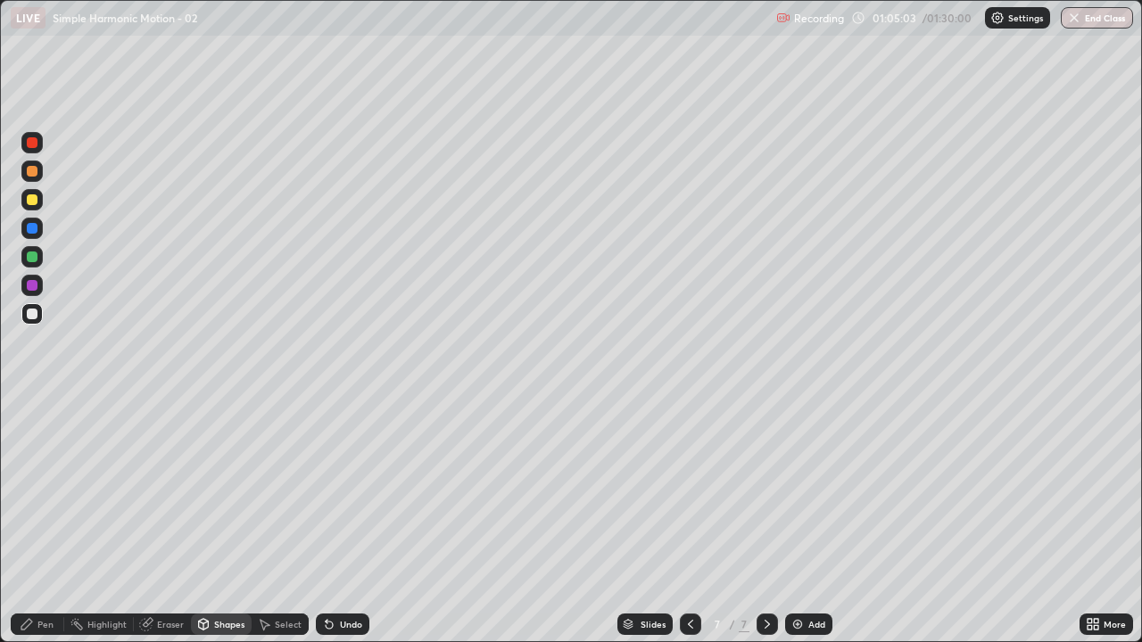
click at [33, 230] on div at bounding box center [32, 228] width 11 height 11
click at [44, 528] on div "Pen" at bounding box center [45, 624] width 16 height 9
click at [32, 198] on div at bounding box center [32, 199] width 11 height 11
click at [165, 528] on div "Eraser" at bounding box center [170, 624] width 27 height 9
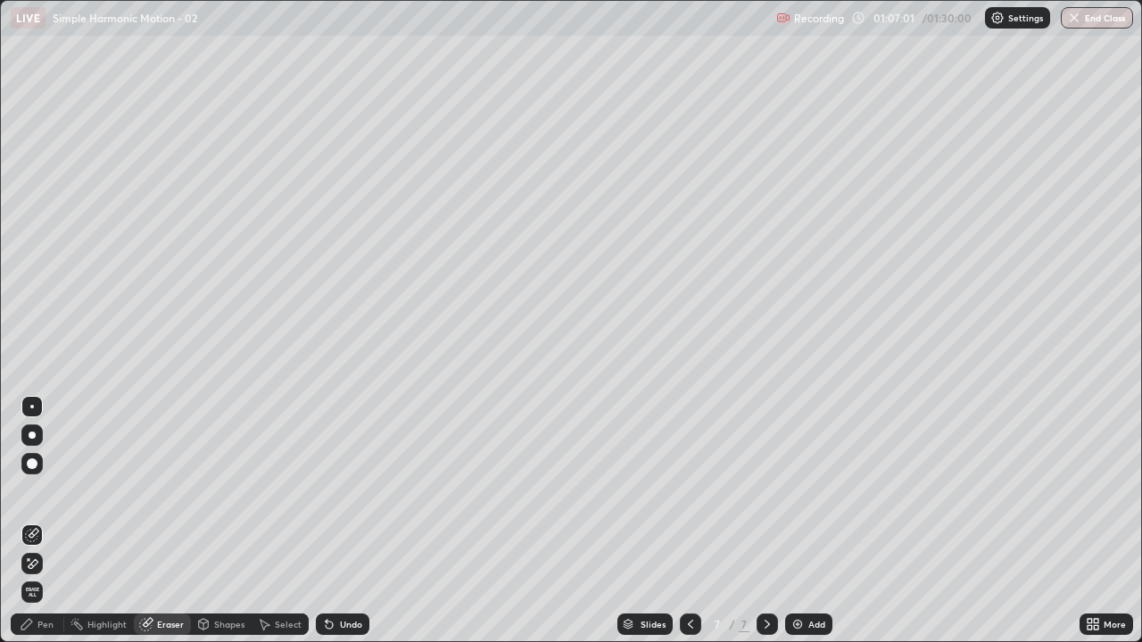
click at [37, 528] on div "Pen" at bounding box center [38, 624] width 54 height 21
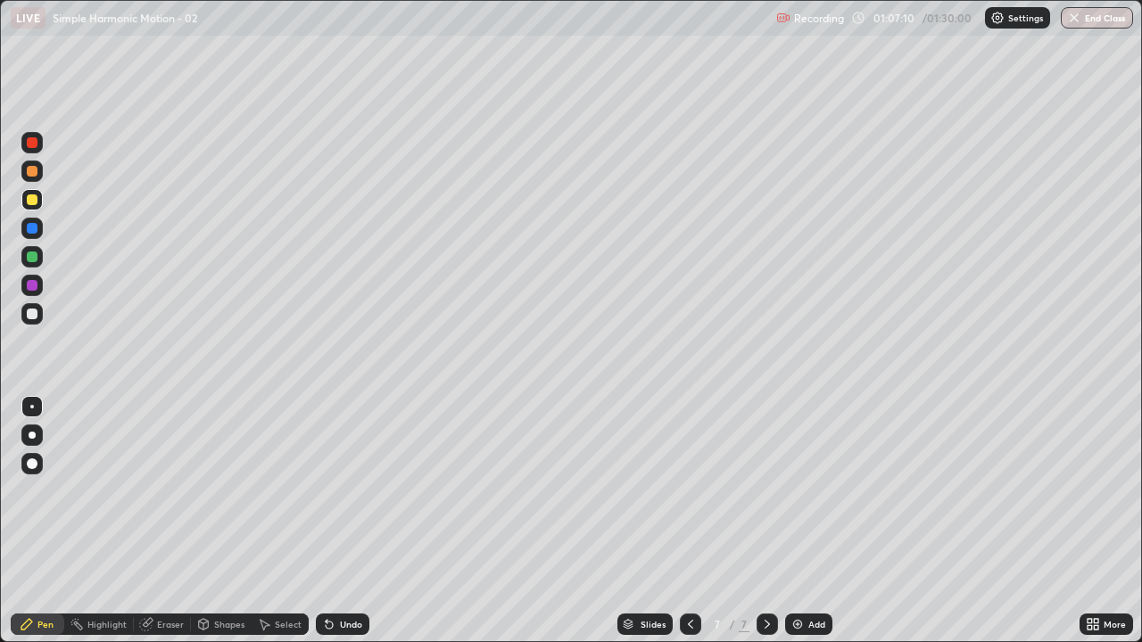
click at [41, 310] on div at bounding box center [31, 313] width 21 height 21
click at [806, 528] on div "Add" at bounding box center [808, 624] width 47 height 21
click at [30, 200] on div at bounding box center [32, 199] width 11 height 11
click at [34, 227] on div at bounding box center [32, 228] width 11 height 11
click at [32, 201] on div at bounding box center [32, 199] width 11 height 11
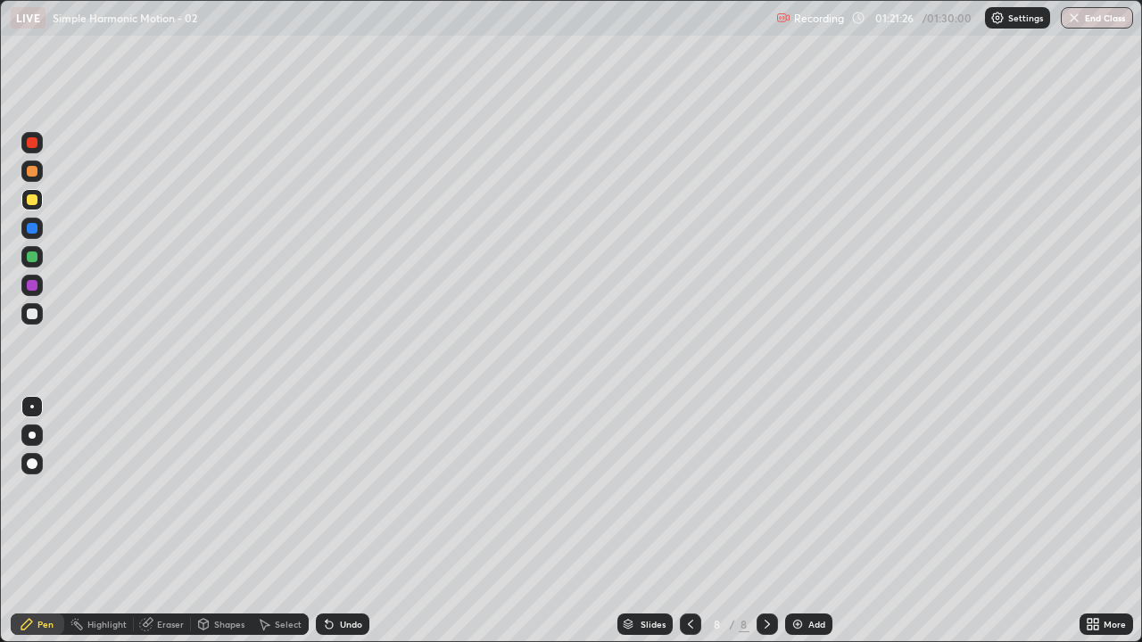
click at [806, 528] on div "Add" at bounding box center [808, 624] width 47 height 21
click at [691, 528] on div at bounding box center [690, 624] width 21 height 21
click at [691, 528] on icon at bounding box center [690, 624] width 14 height 14
click at [688, 528] on icon at bounding box center [690, 624] width 14 height 14
click at [765, 528] on icon at bounding box center [767, 624] width 5 height 9
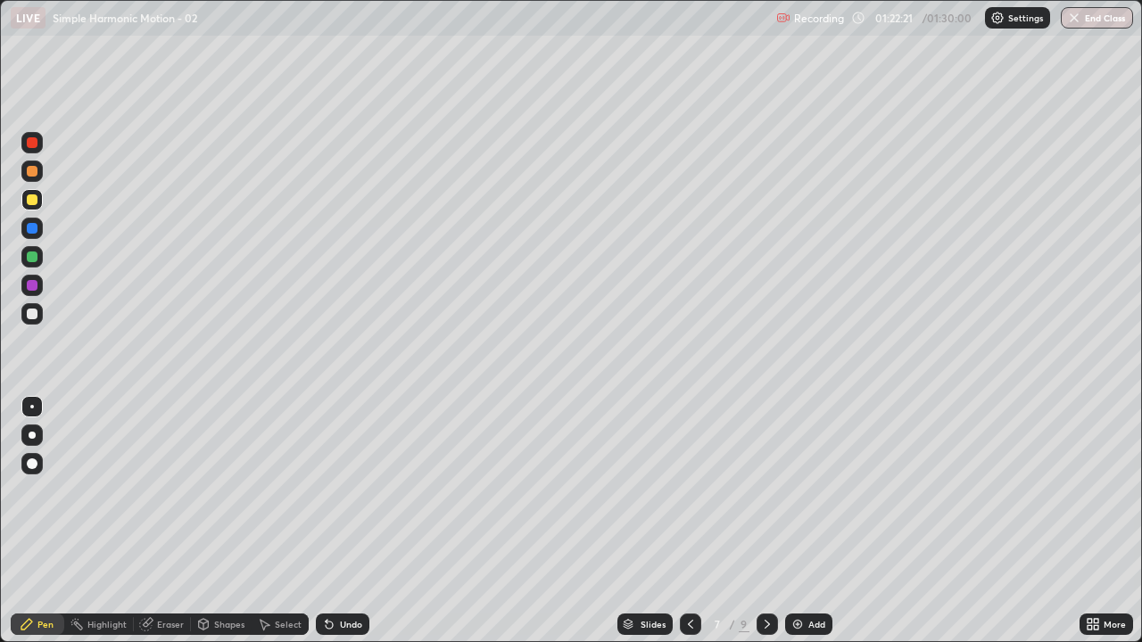
click at [764, 528] on icon at bounding box center [767, 624] width 14 height 14
click at [765, 528] on icon at bounding box center [767, 624] width 14 height 14
click at [32, 324] on div at bounding box center [31, 313] width 21 height 21
click at [691, 528] on icon at bounding box center [690, 624] width 14 height 14
click at [765, 528] on div at bounding box center [767, 624] width 21 height 21
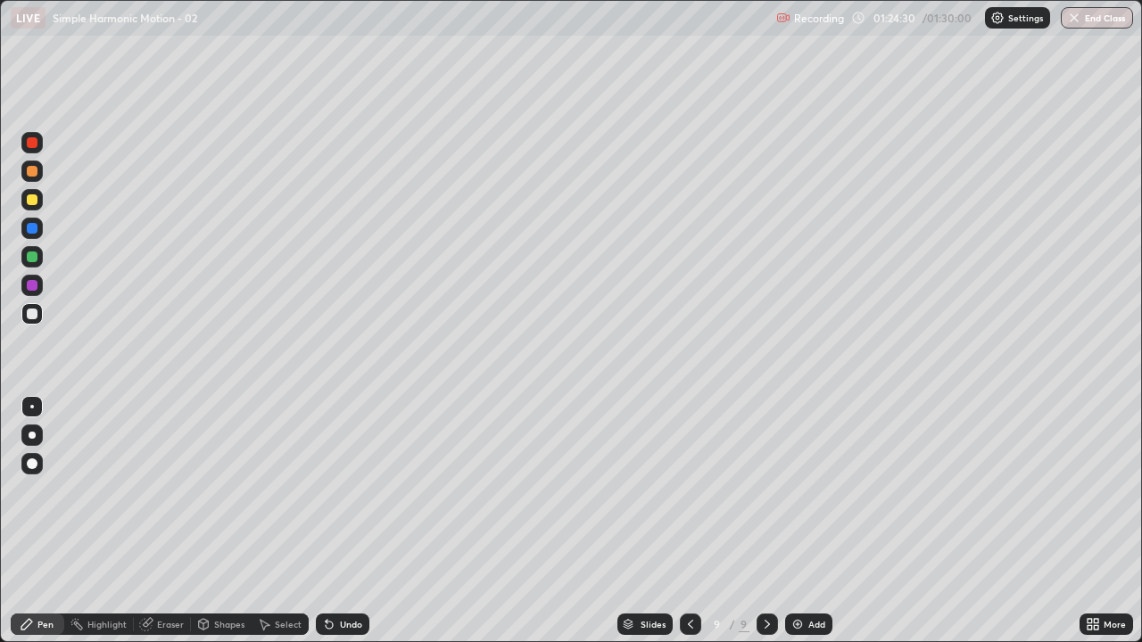
click at [34, 201] on div at bounding box center [32, 199] width 11 height 11
click at [689, 528] on icon at bounding box center [690, 624] width 14 height 14
click at [767, 528] on icon at bounding box center [767, 624] width 14 height 14
click at [1101, 12] on button "End Class" at bounding box center [1098, 17] width 70 height 21
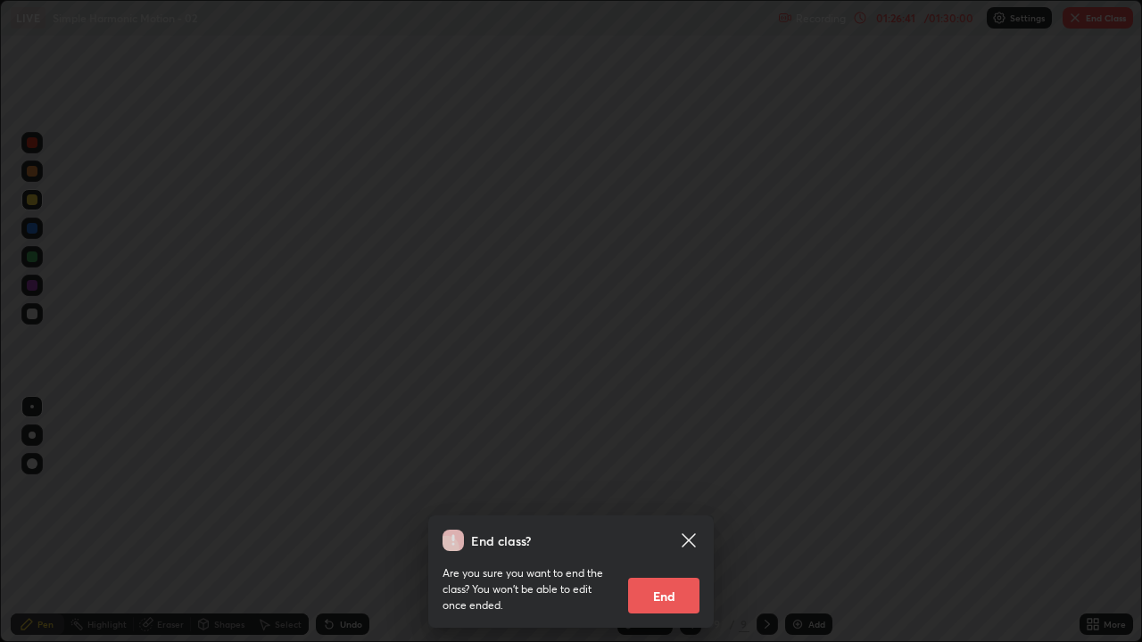
click at [668, 528] on button "End" at bounding box center [663, 596] width 71 height 36
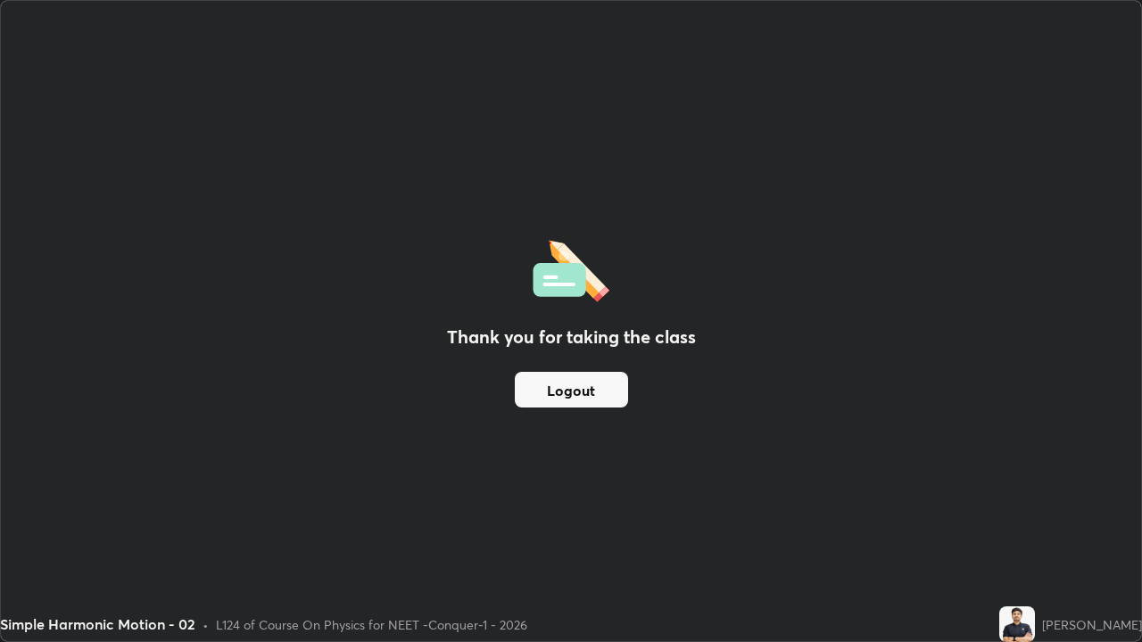
click at [605, 395] on button "Logout" at bounding box center [571, 390] width 113 height 36
click at [601, 528] on div "Thank you for taking the class Logout" at bounding box center [571, 321] width 1140 height 641
click at [610, 528] on div "Thank you for taking the class Logout" at bounding box center [571, 321] width 1140 height 641
